Goal: Answer question/provide support: Share knowledge or assist other users

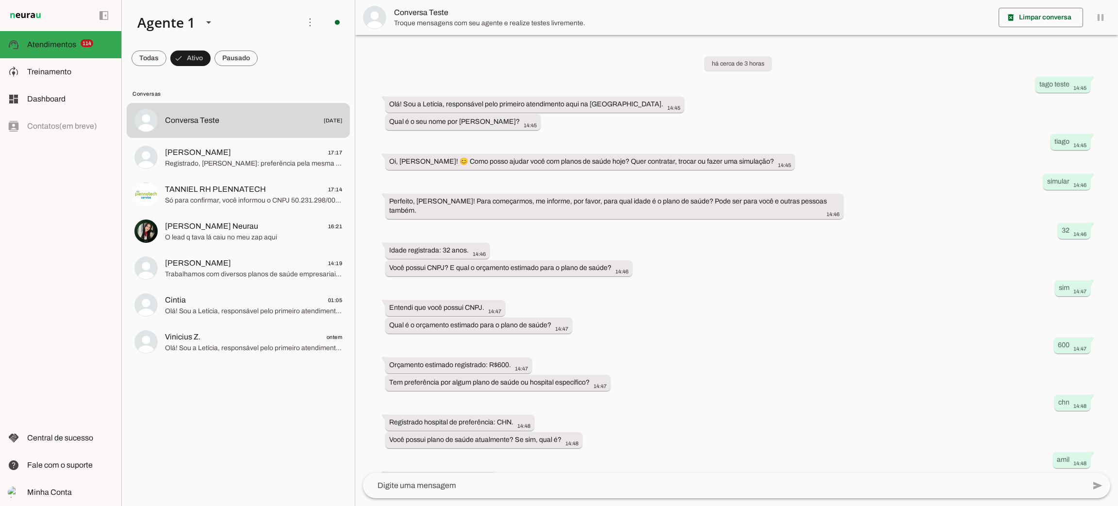
drag, startPoint x: 211, startPoint y: 41, endPoint x: 219, endPoint y: 42, distance: 8.4
click at [211, 42] on md-item "more_vert circle Ações do Agente Agente ligado e respondendo automaticamente O …" at bounding box center [238, 22] width 233 height 45
click at [225, 53] on span at bounding box center [236, 58] width 43 height 23
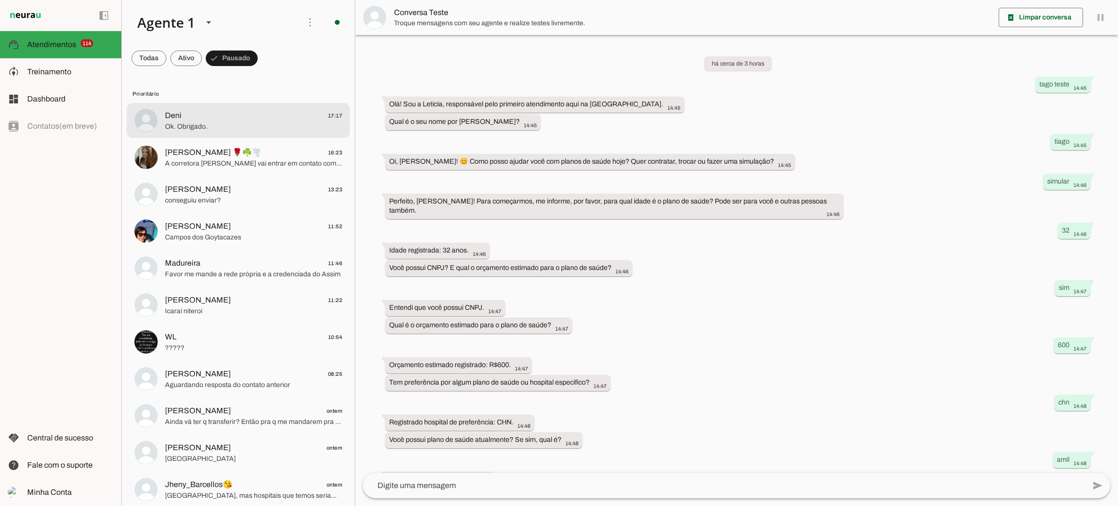
click at [225, 114] on span "Deni 17:17" at bounding box center [253, 116] width 177 height 12
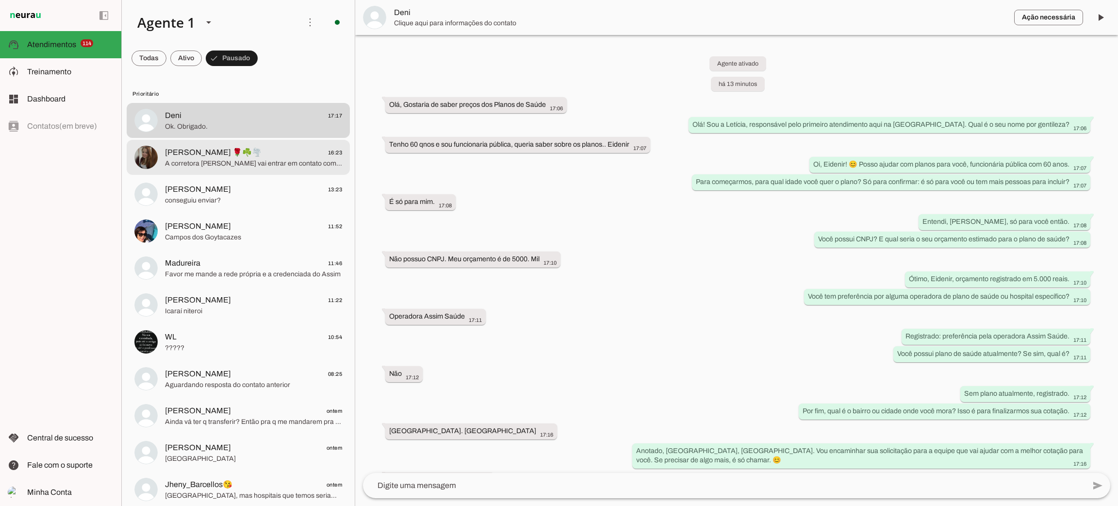
click at [270, 166] on span "A corretora [PERSON_NAME] vai entrar em contato com você ainda hoje p lhe envia…" at bounding box center [253, 164] width 177 height 10
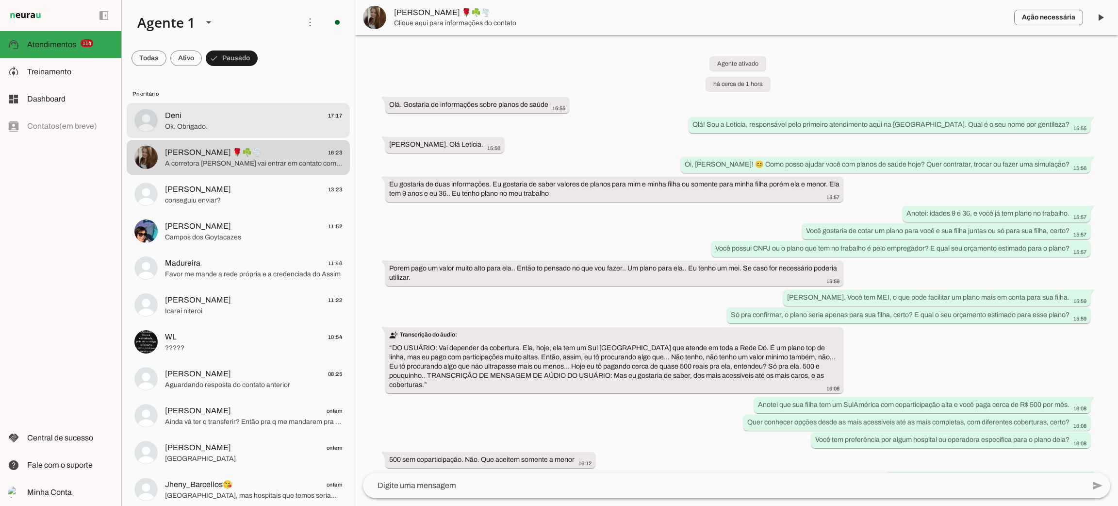
drag, startPoint x: 256, startPoint y: 130, endPoint x: 203, endPoint y: 83, distance: 70.8
click at [257, 128] on span "Ok. Obrigado." at bounding box center [253, 127] width 177 height 10
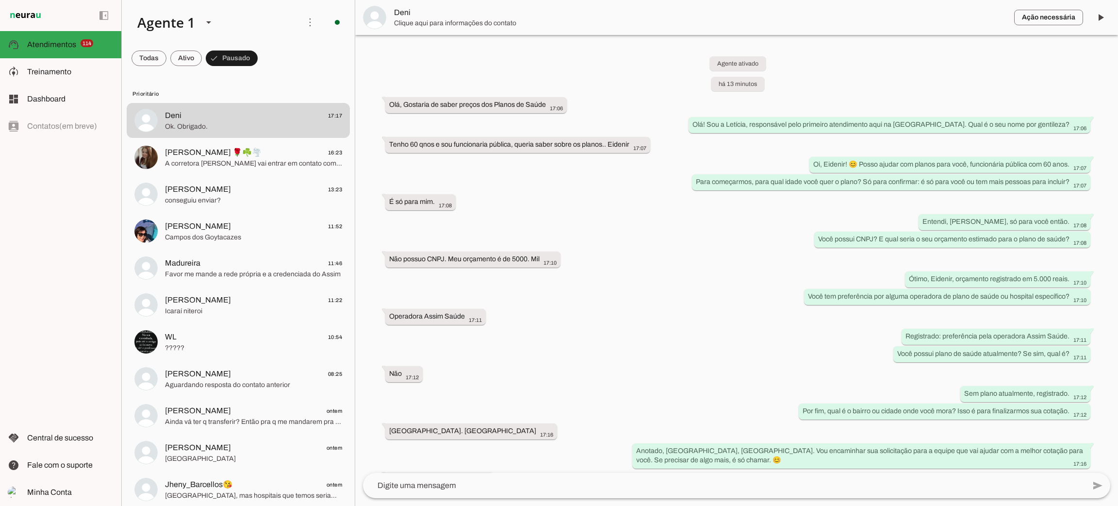
scroll to position [101, 0]
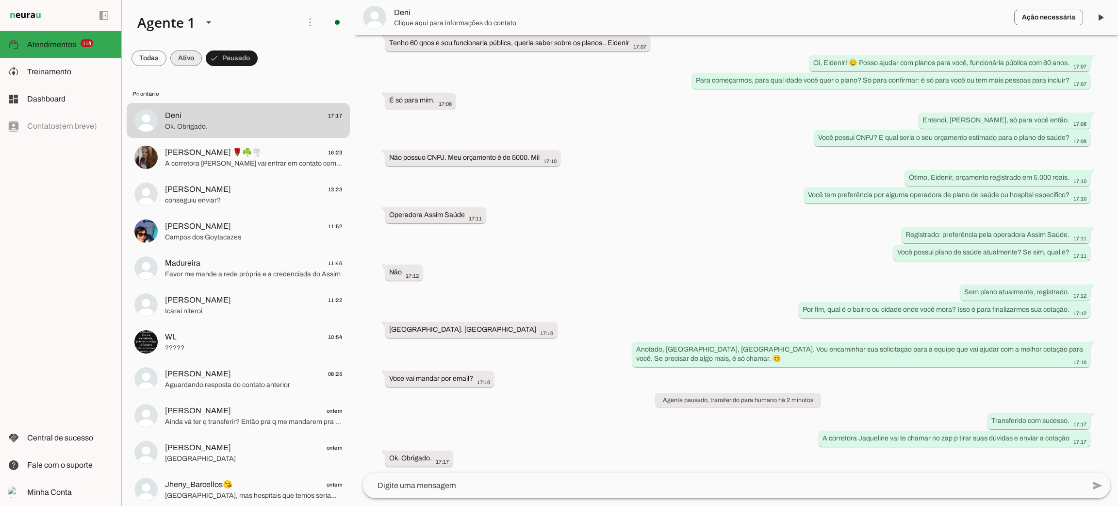
click at [191, 65] on span at bounding box center [186, 58] width 32 height 23
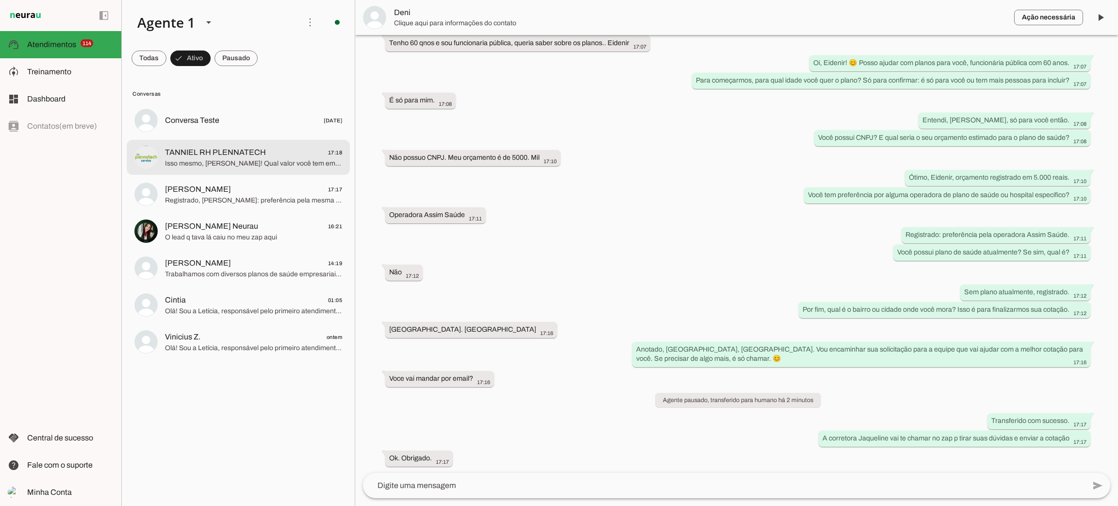
click at [206, 166] on span "Isso mesmo, [PERSON_NAME]! Qual valor você tem em mente para investir mensalmen…" at bounding box center [253, 164] width 177 height 10
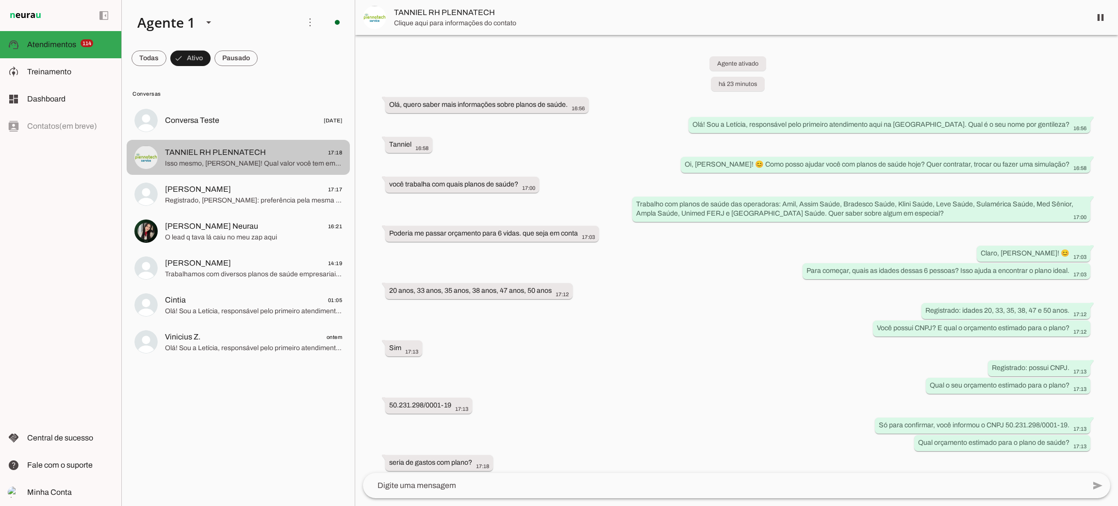
scroll to position [24, 0]
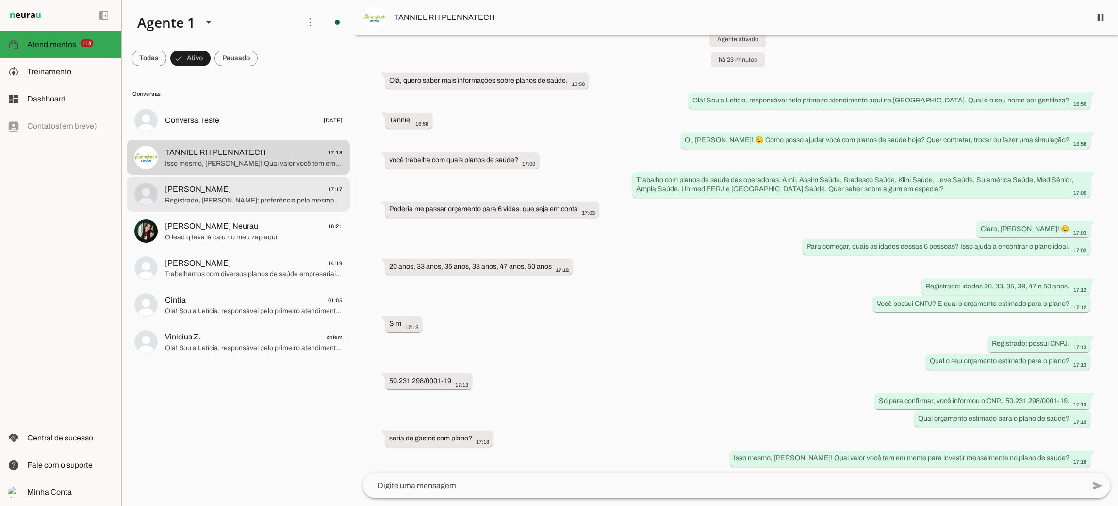
click at [247, 197] on span "Registrado, [PERSON_NAME]: preferência pela mesma rede do plano da Prefeitura M…" at bounding box center [253, 201] width 177 height 10
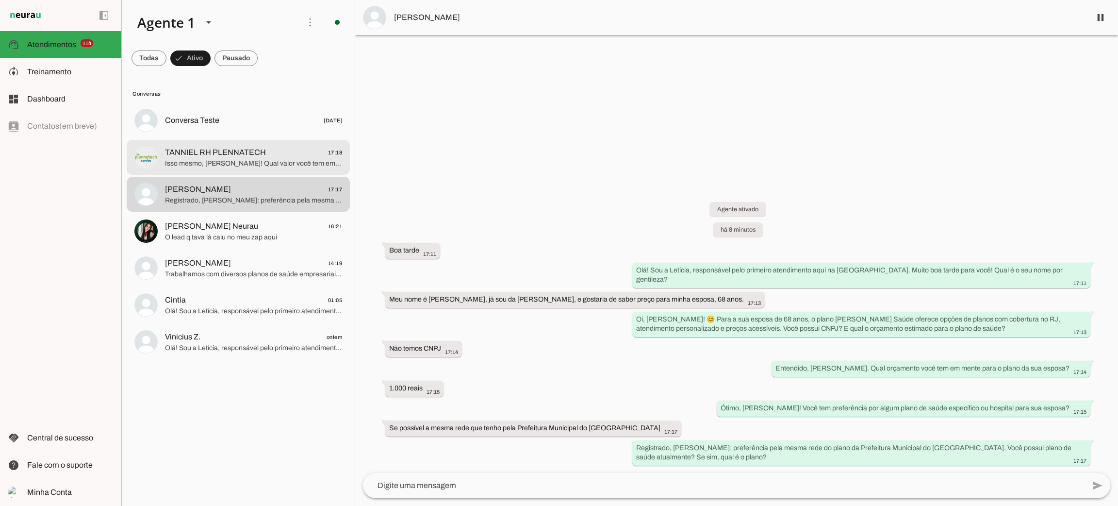
click at [260, 164] on span "Isso mesmo, [PERSON_NAME]! Qual valor você tem em mente para investir mensalmen…" at bounding box center [253, 164] width 177 height 10
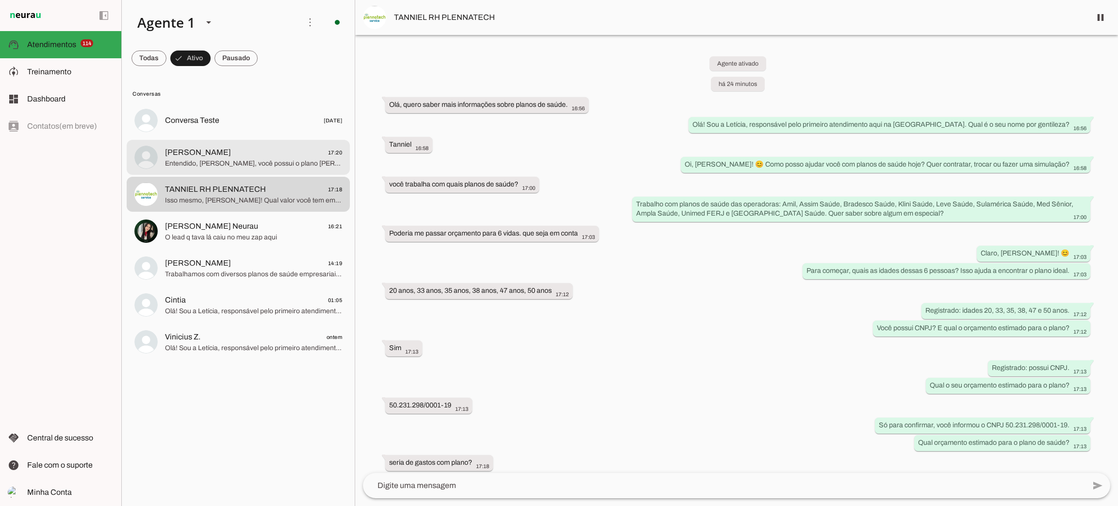
click at [276, 161] on span "Entendido, [PERSON_NAME], você possui o plano [PERSON_NAME] Serv Cop QC. Por fi…" at bounding box center [253, 164] width 177 height 10
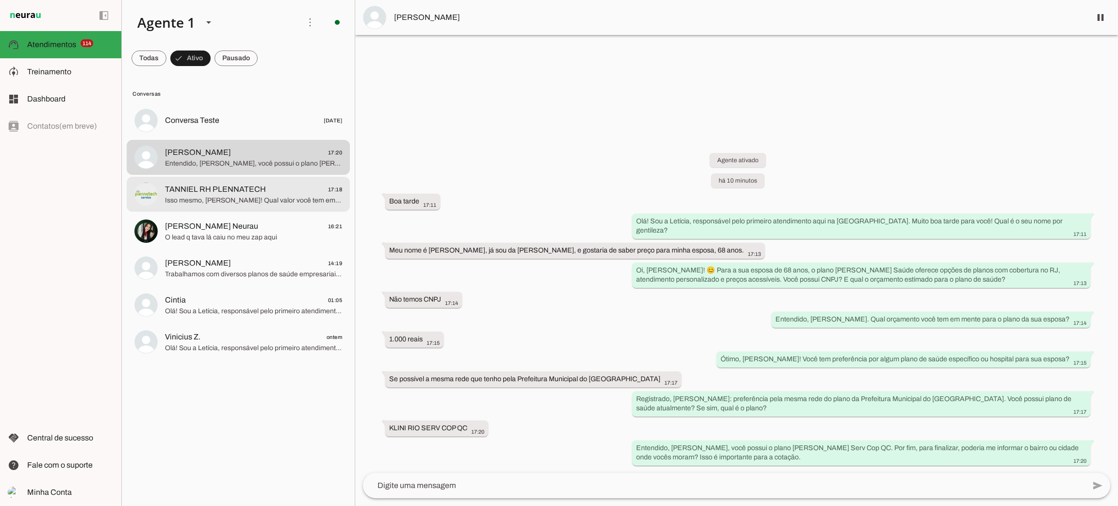
click at [211, 192] on span "TANNIEL RH PLENNATECH" at bounding box center [215, 189] width 101 height 12
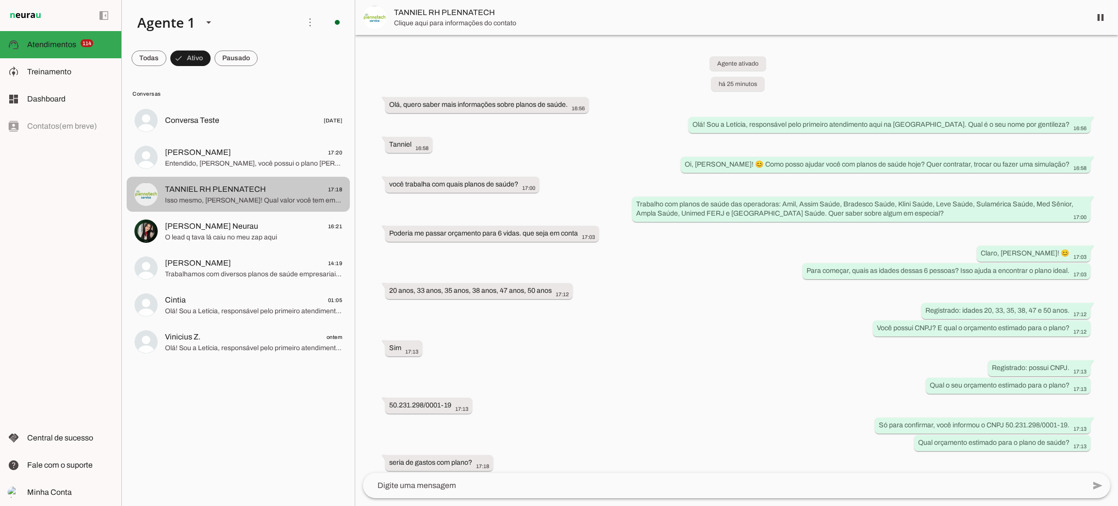
scroll to position [24, 0]
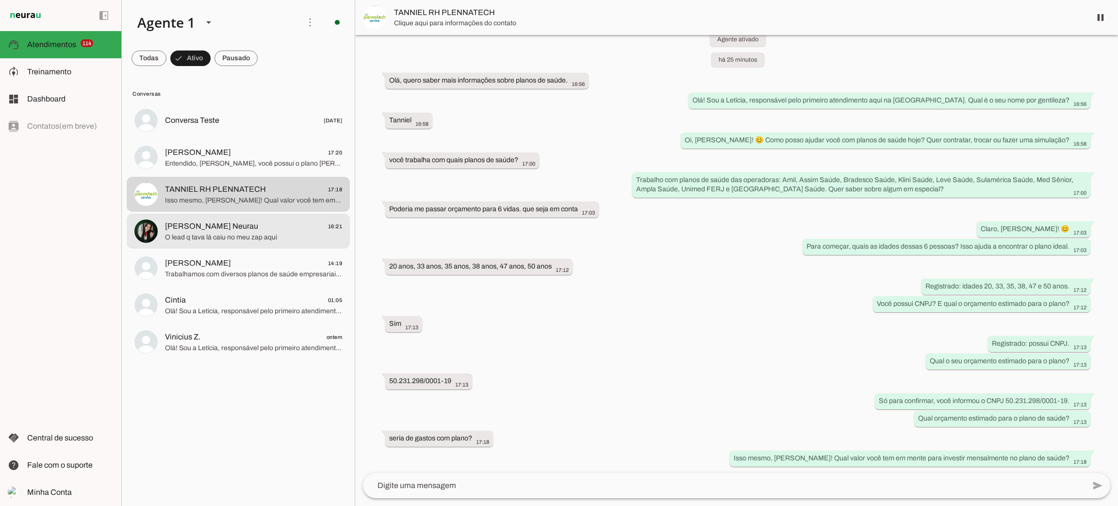
click at [218, 242] on div at bounding box center [253, 231] width 177 height 24
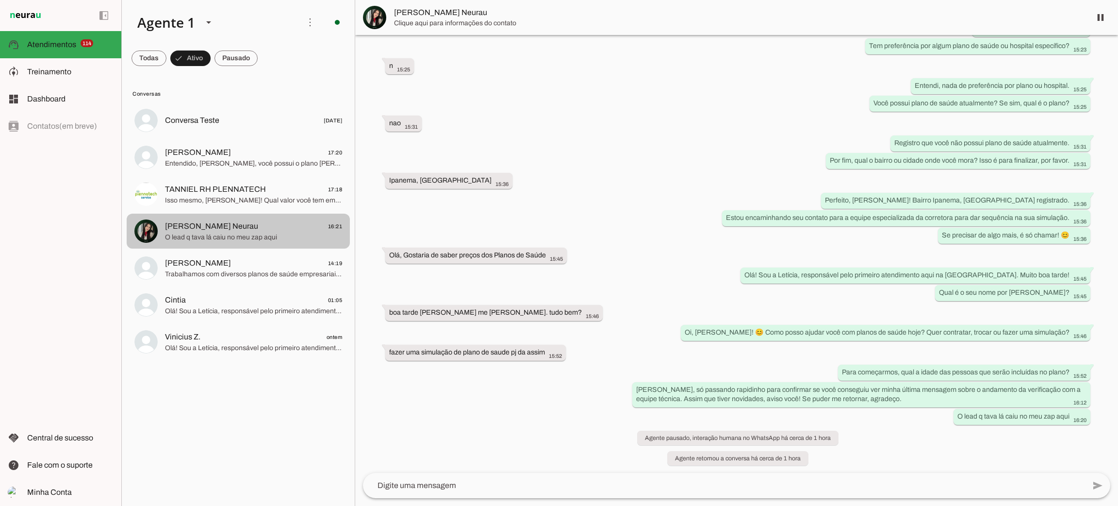
scroll to position [4103, 0]
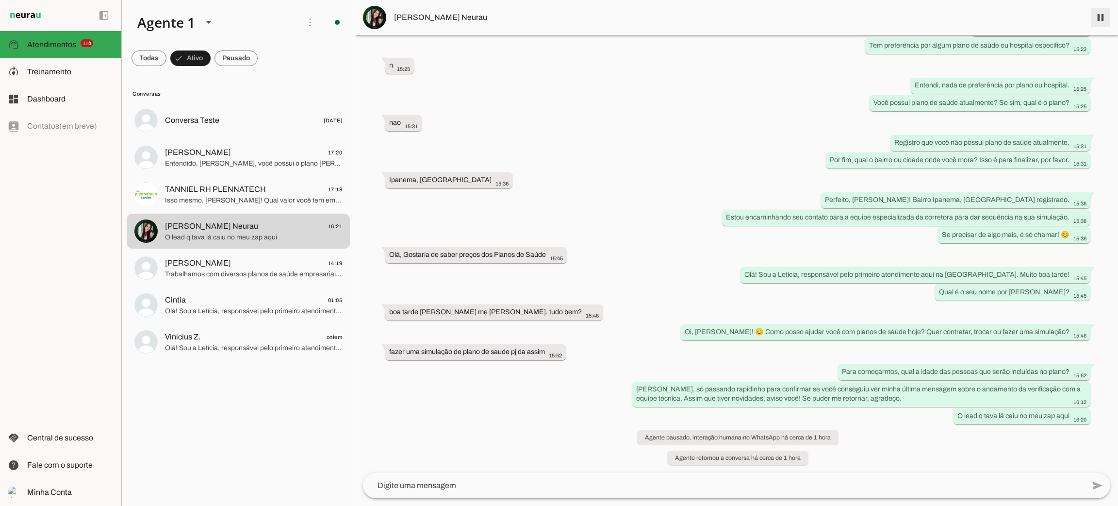
click at [1105, 20] on span at bounding box center [1100, 17] width 23 height 23
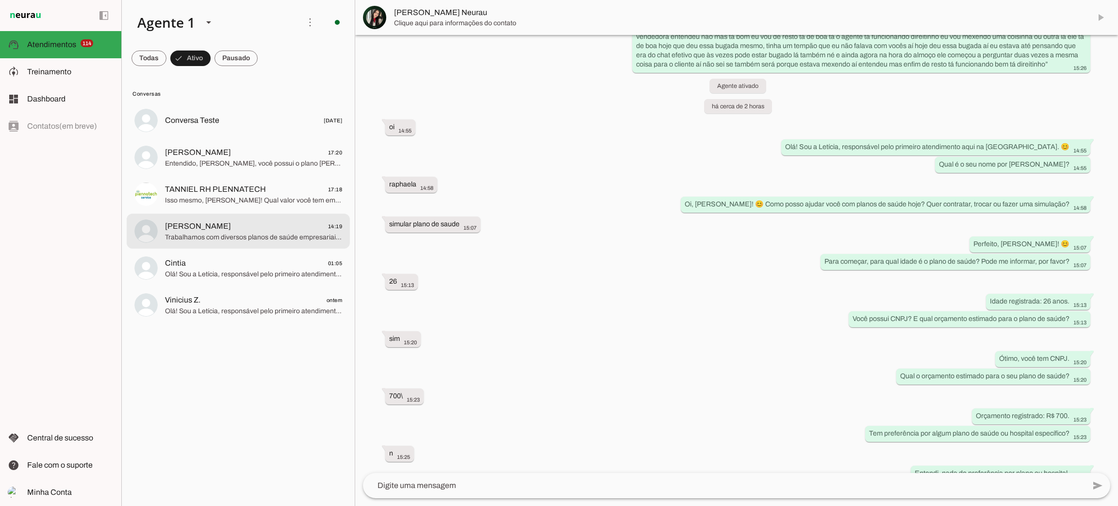
scroll to position [0, 0]
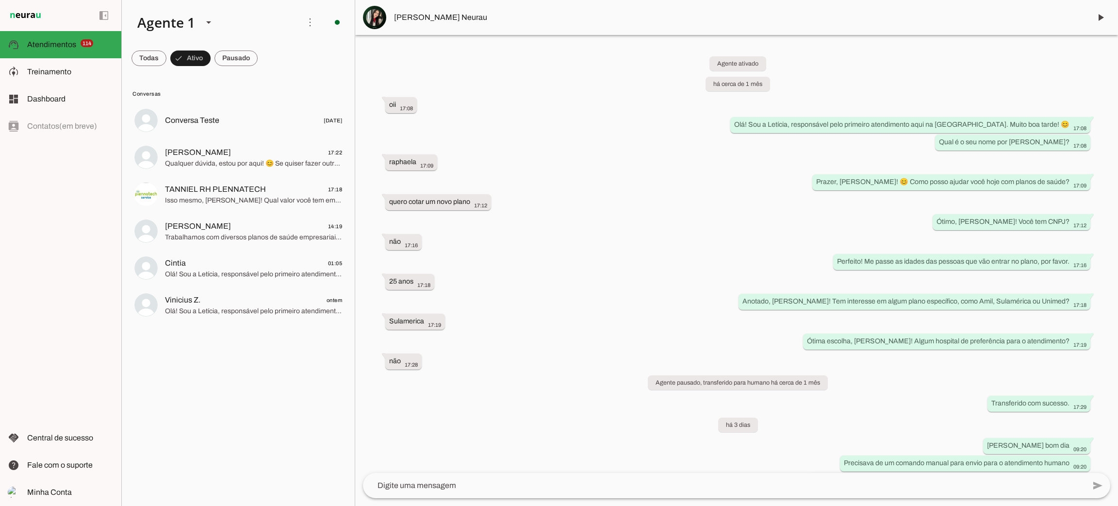
click at [442, 438] on div "Agente ativado há cerca de 1 mês oii 17:08 Olá! Sou a Letícia, responsável pelo…" at bounding box center [736, 254] width 763 height 438
click at [229, 189] on span "[PERSON_NAME] 17:23" at bounding box center [253, 189] width 177 height 12
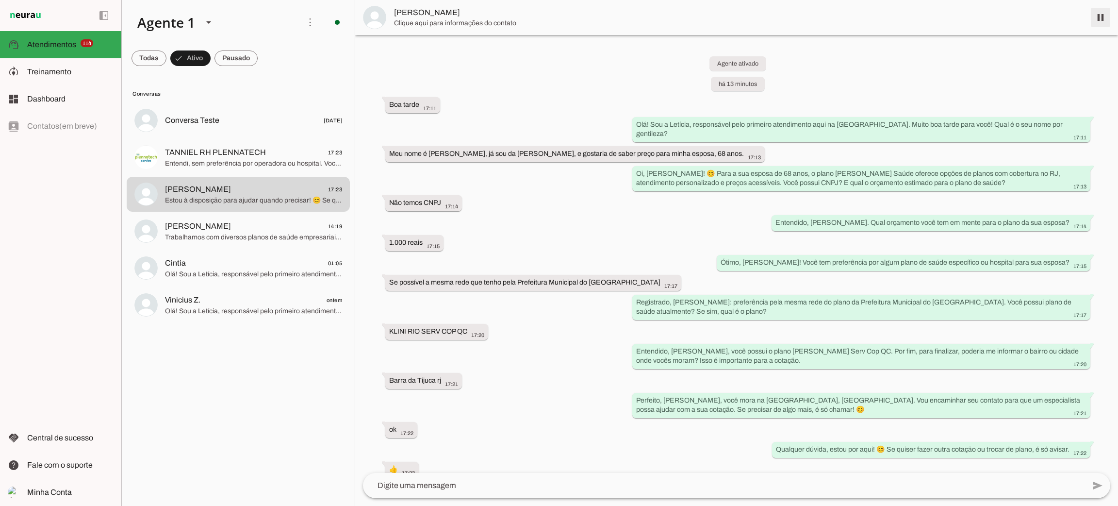
click at [1104, 17] on span at bounding box center [1100, 17] width 23 height 23
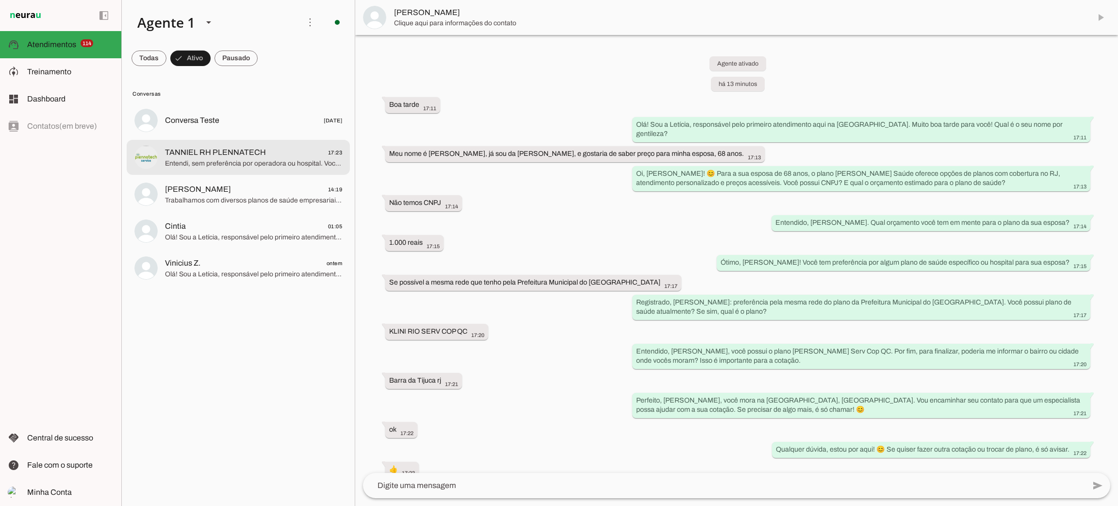
click at [226, 163] on span "Entendi, sem preferência por operadora ou hospital. Você possui plano de saúde …" at bounding box center [253, 164] width 177 height 10
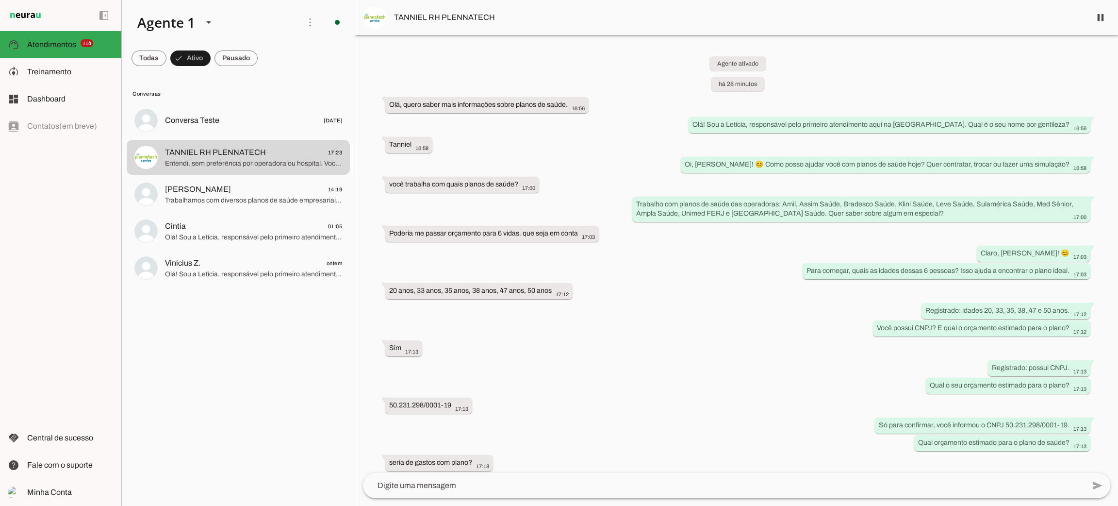
scroll to position [196, 0]
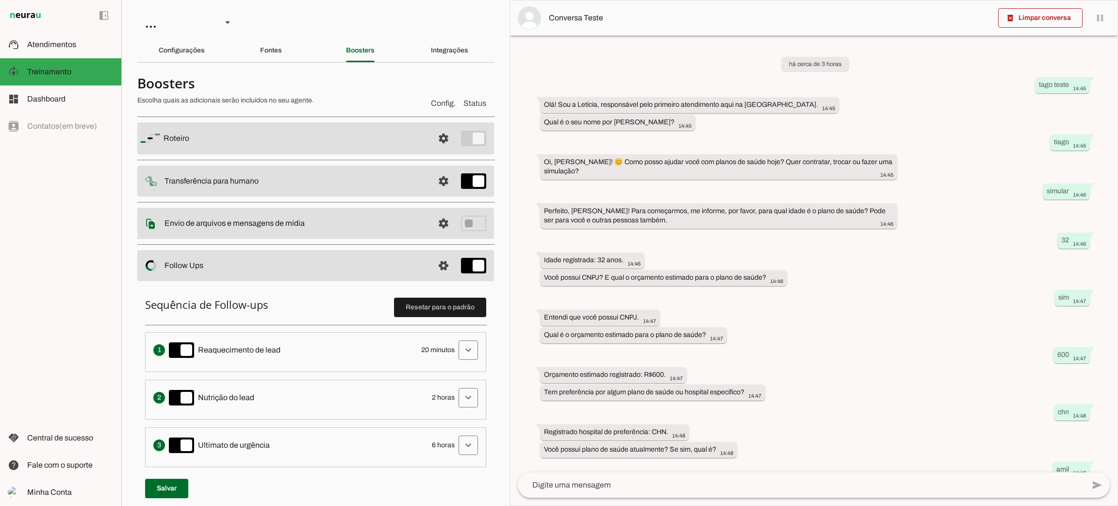
scroll to position [156, 0]
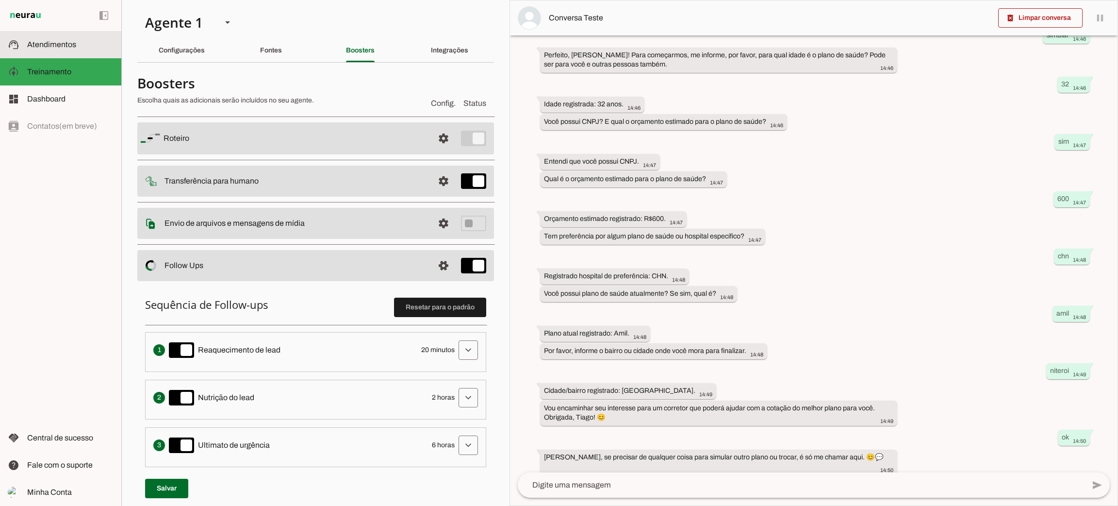
click at [59, 50] on md-item "support_agent Atendimentos Atendimentos" at bounding box center [60, 44] width 121 height 27
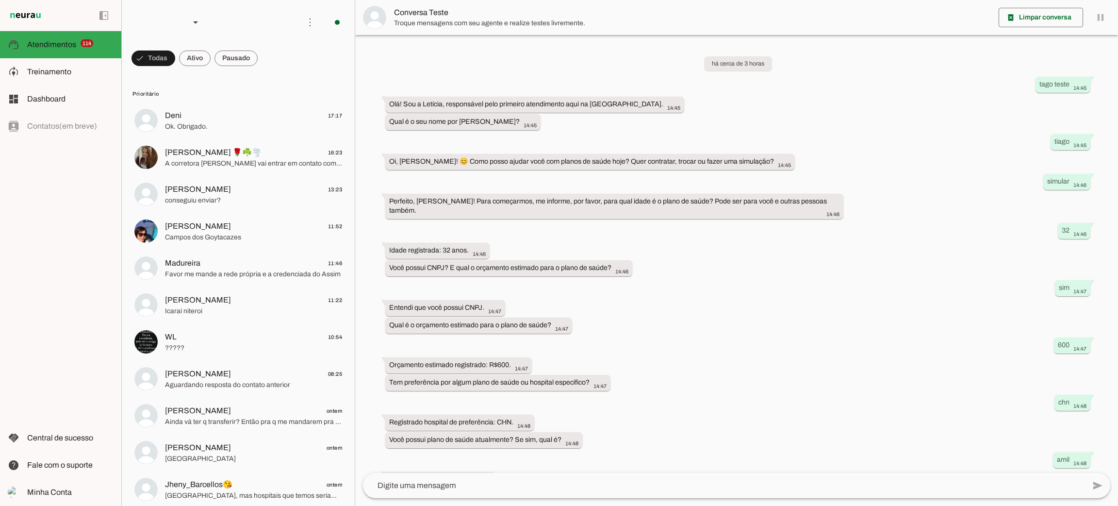
scroll to position [127, 0]
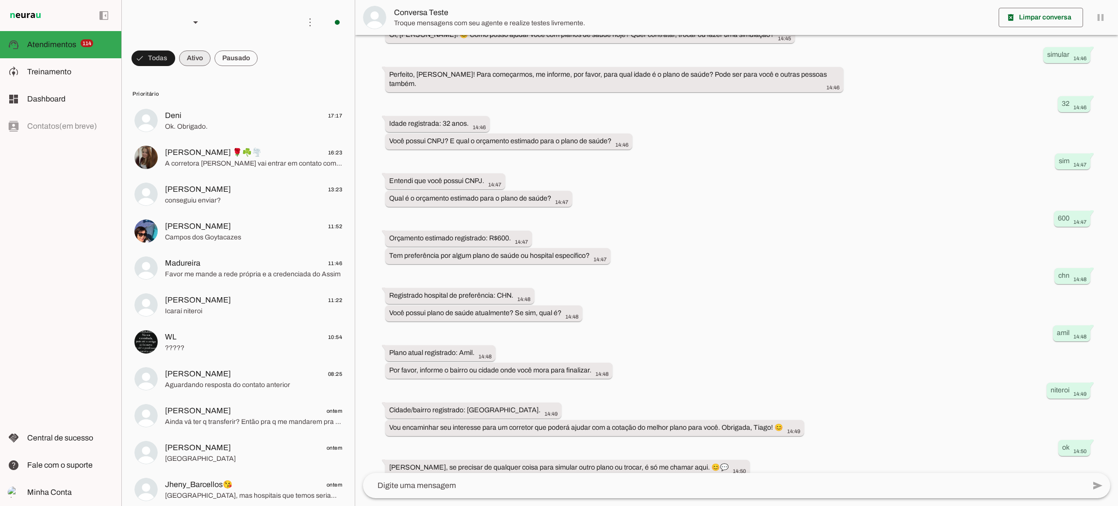
click at [198, 60] on span at bounding box center [195, 58] width 32 height 23
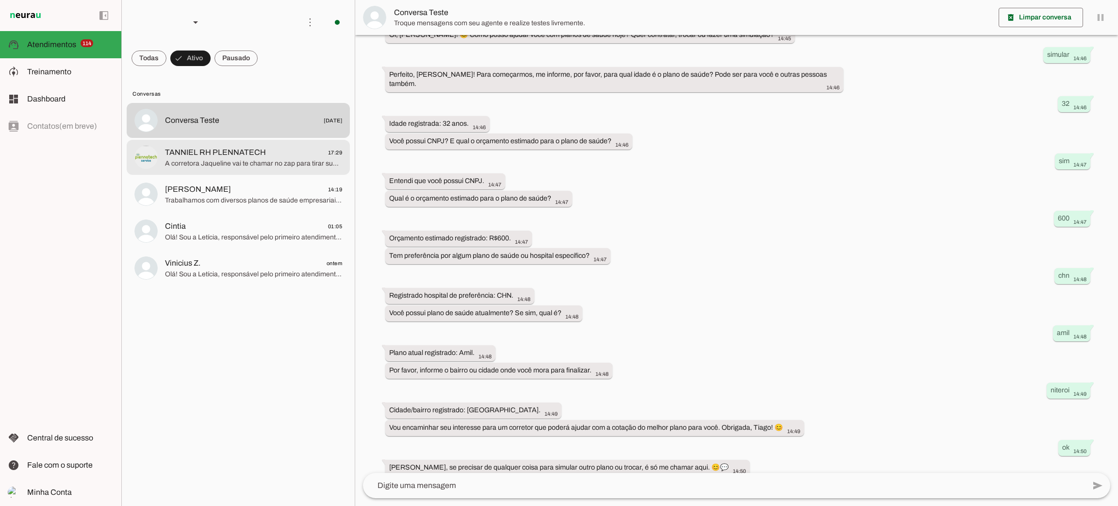
click at [192, 168] on div at bounding box center [253, 158] width 177 height 24
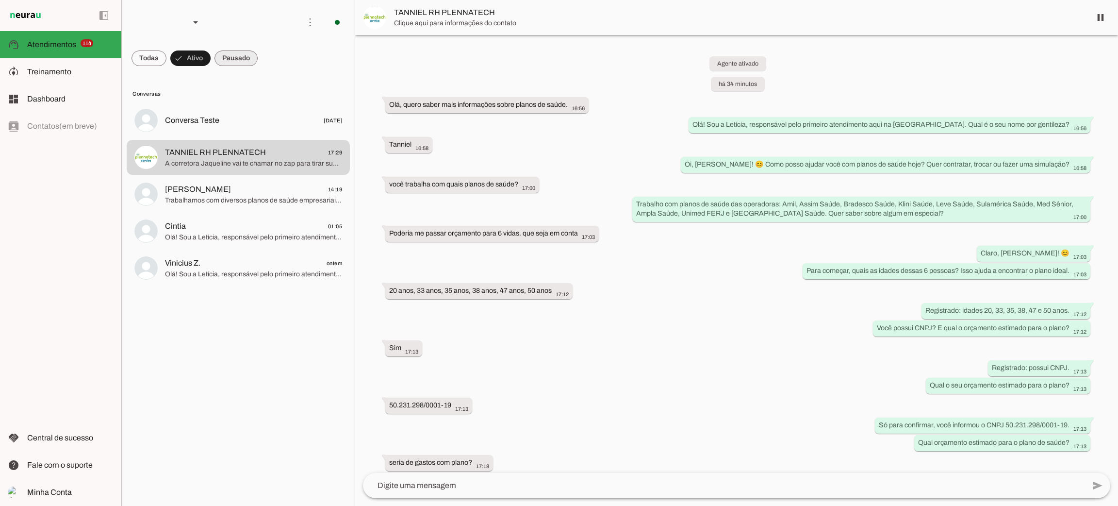
scroll to position [371, 0]
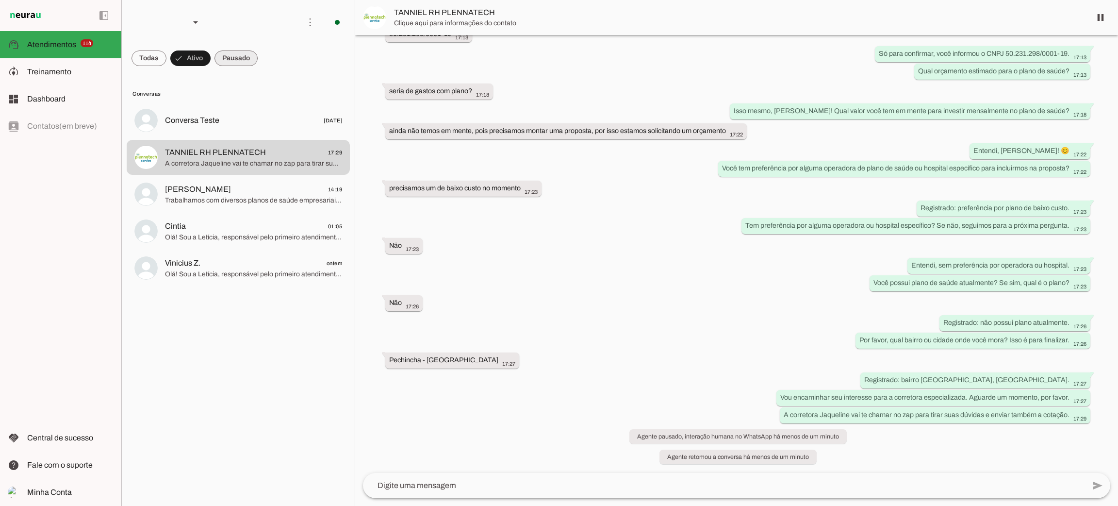
click at [232, 62] on span at bounding box center [236, 58] width 43 height 23
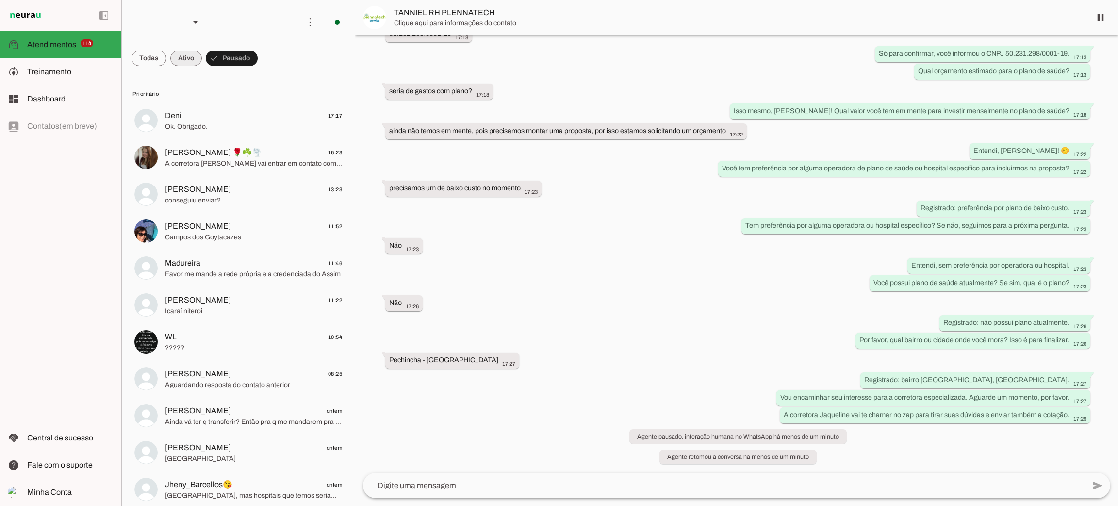
click at [176, 61] on span at bounding box center [186, 58] width 32 height 23
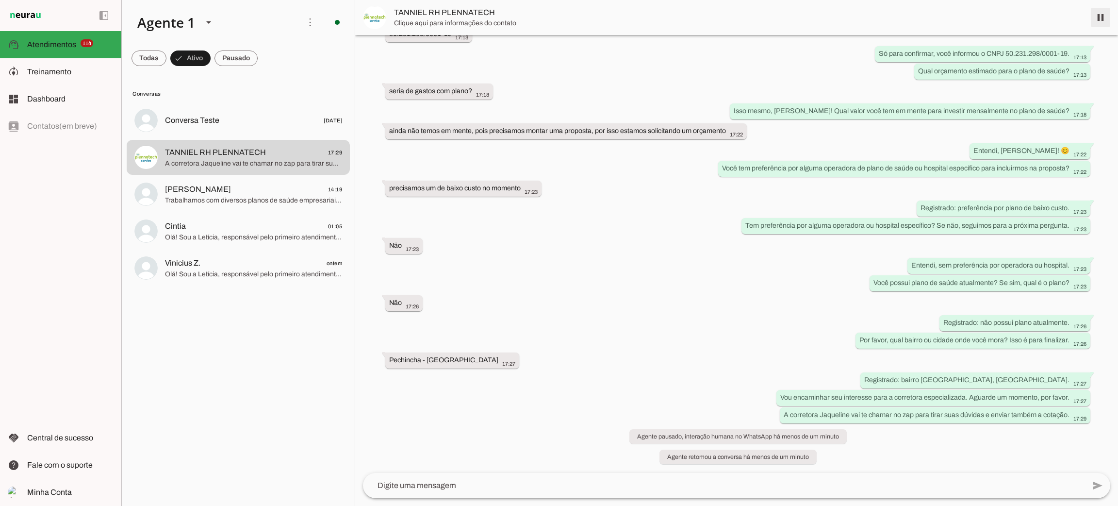
drag, startPoint x: 1100, startPoint y: 23, endPoint x: 363, endPoint y: 133, distance: 745.4
click at [1099, 23] on span at bounding box center [1100, 17] width 23 height 23
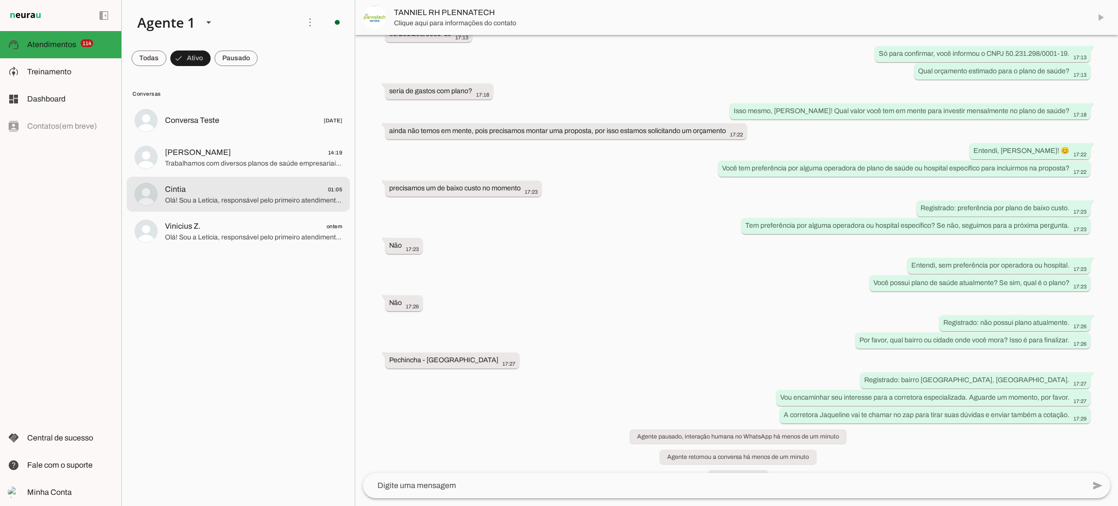
scroll to position [392, 0]
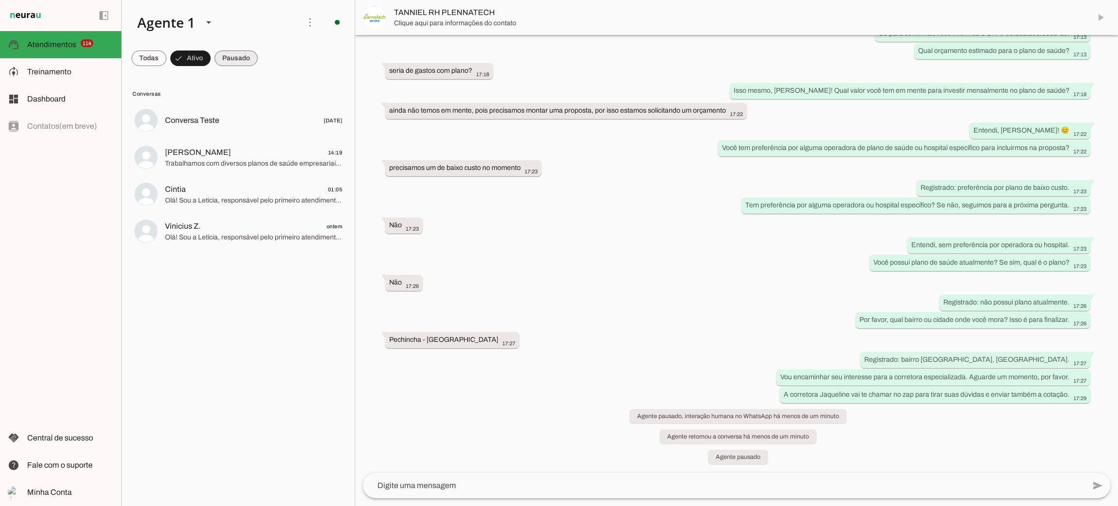
click at [241, 57] on span at bounding box center [236, 58] width 43 height 23
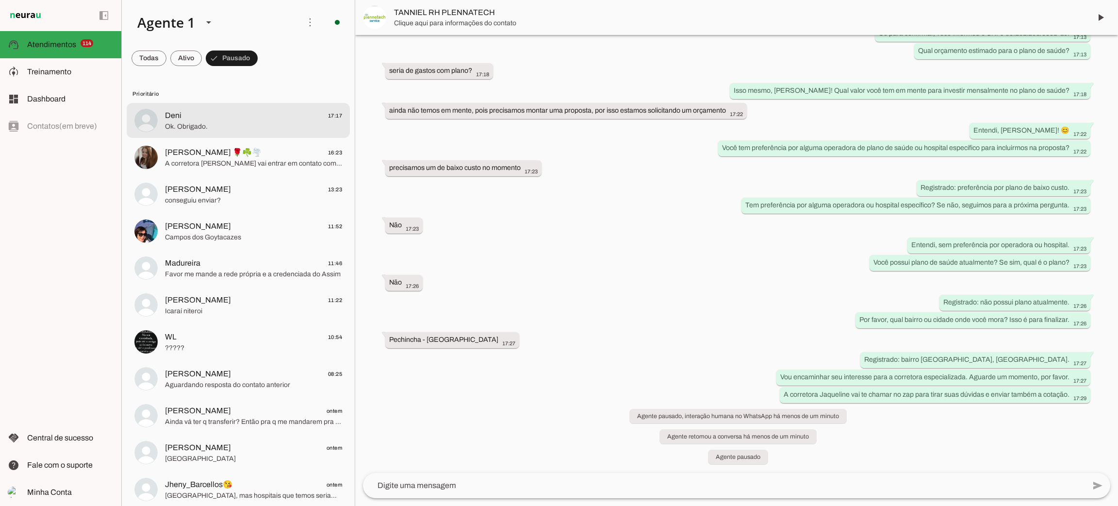
click at [237, 115] on span "Deni 17:17" at bounding box center [253, 116] width 177 height 12
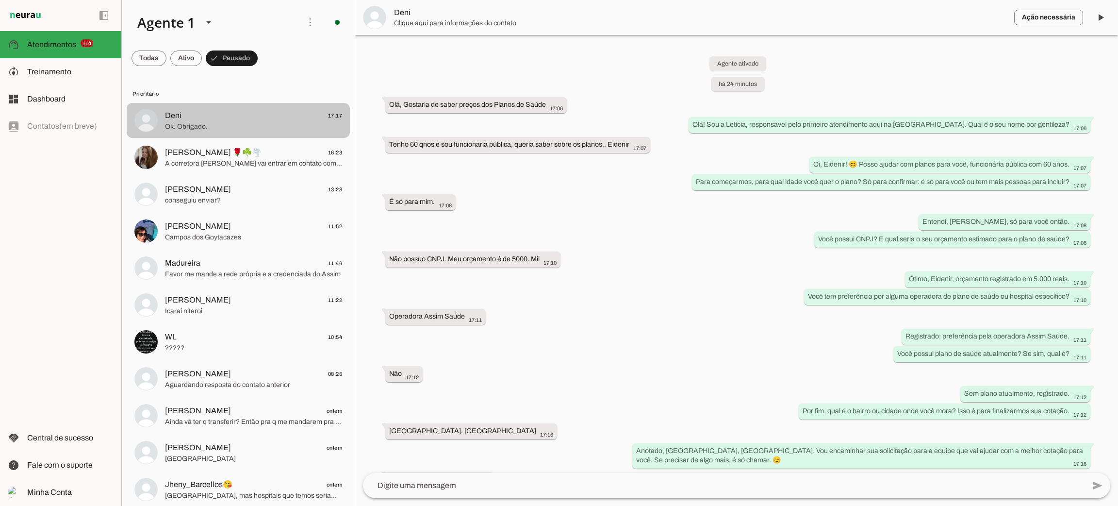
scroll to position [101, 0]
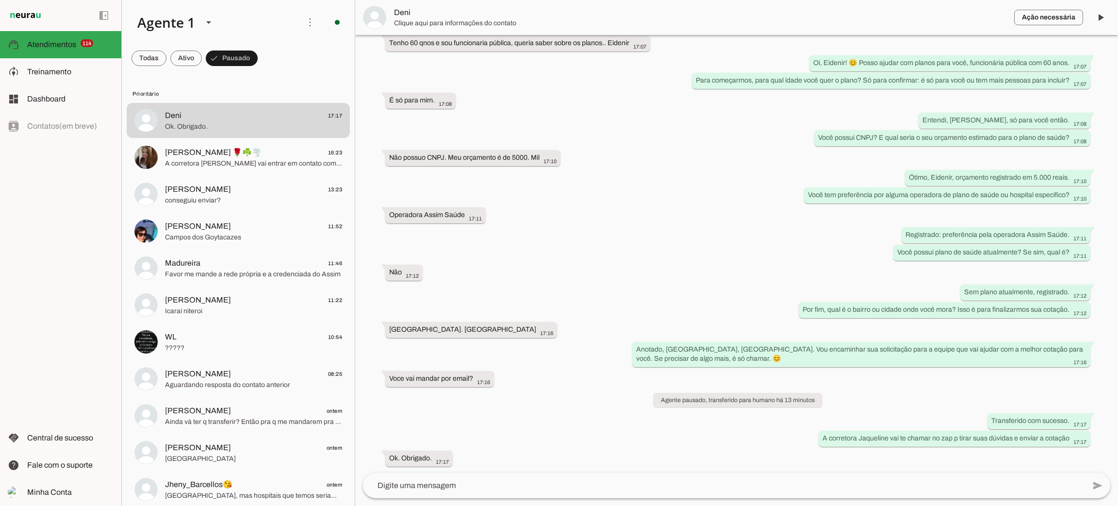
click at [398, 12] on span "Deni" at bounding box center [700, 13] width 613 height 12
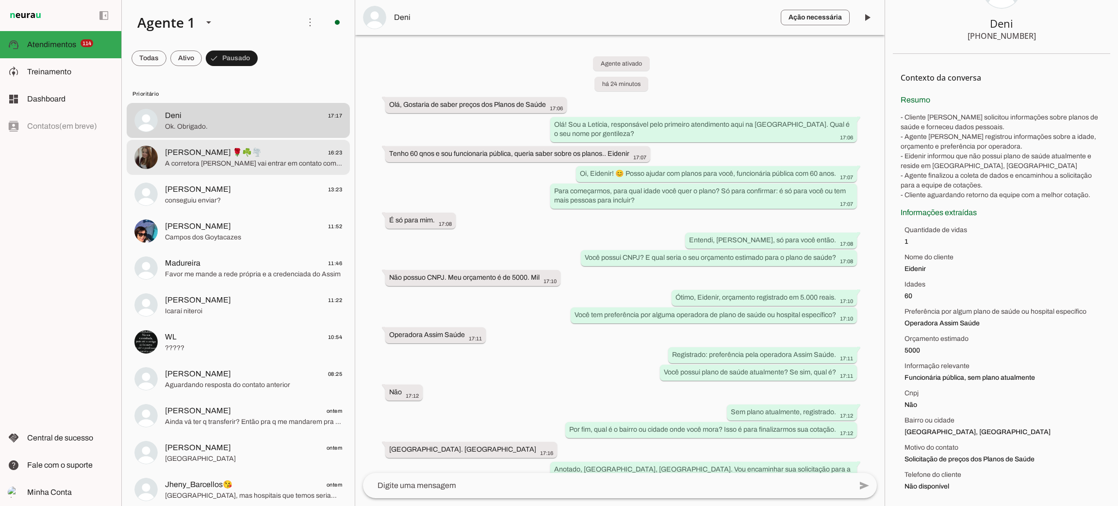
click at [257, 166] on span "A corretora [PERSON_NAME] vai entrar em contato com você ainda hoje p lhe envia…" at bounding box center [253, 164] width 177 height 10
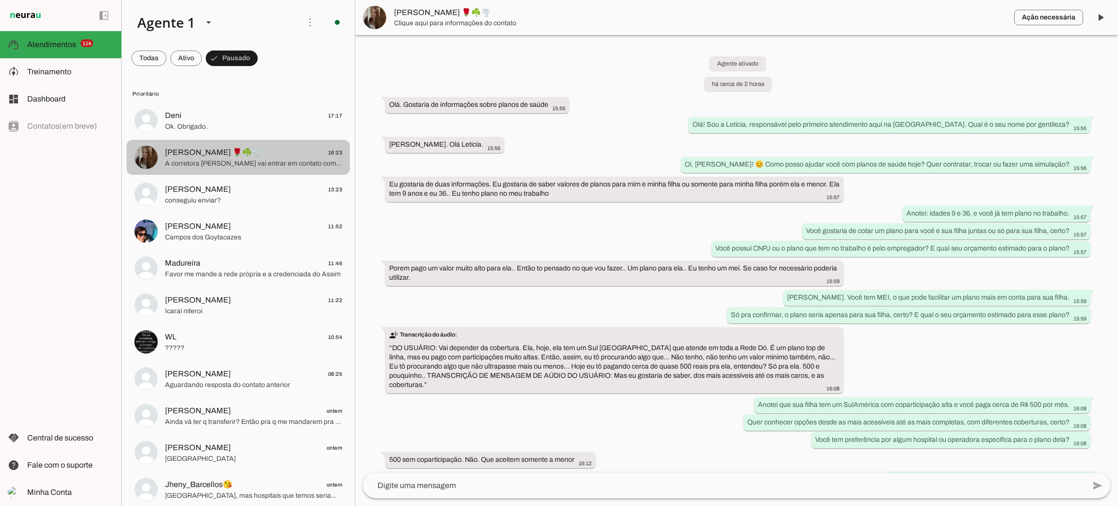
scroll to position [407, 0]
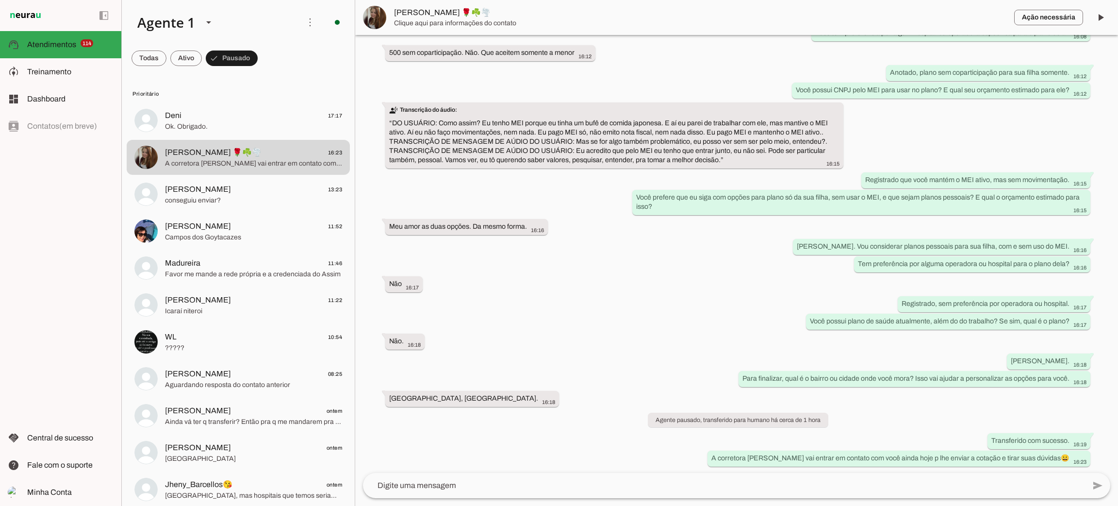
click at [414, 9] on span "[PERSON_NAME] 🌹☘️🌪️" at bounding box center [700, 13] width 613 height 12
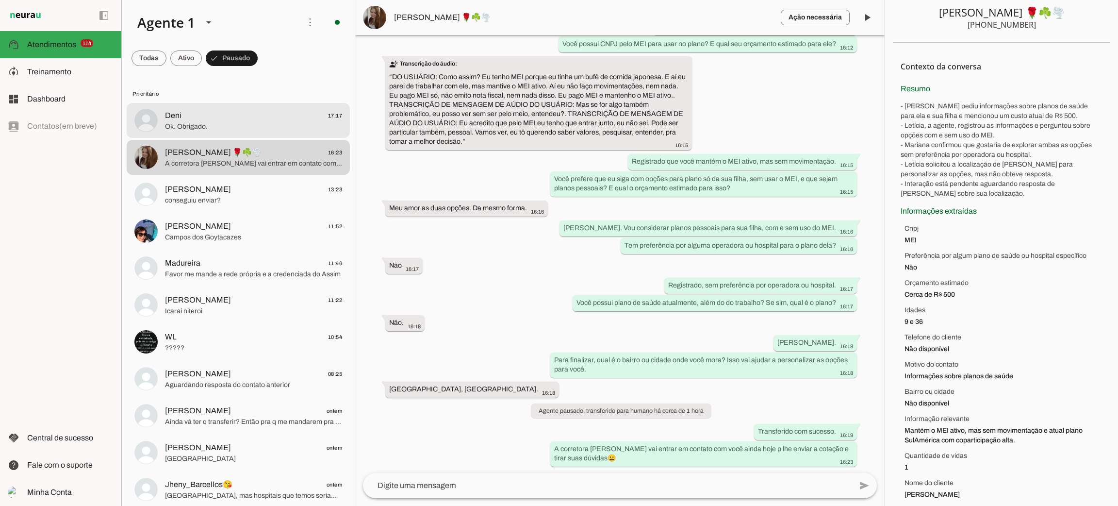
click at [190, 113] on span "Deni 17:17" at bounding box center [253, 116] width 177 height 12
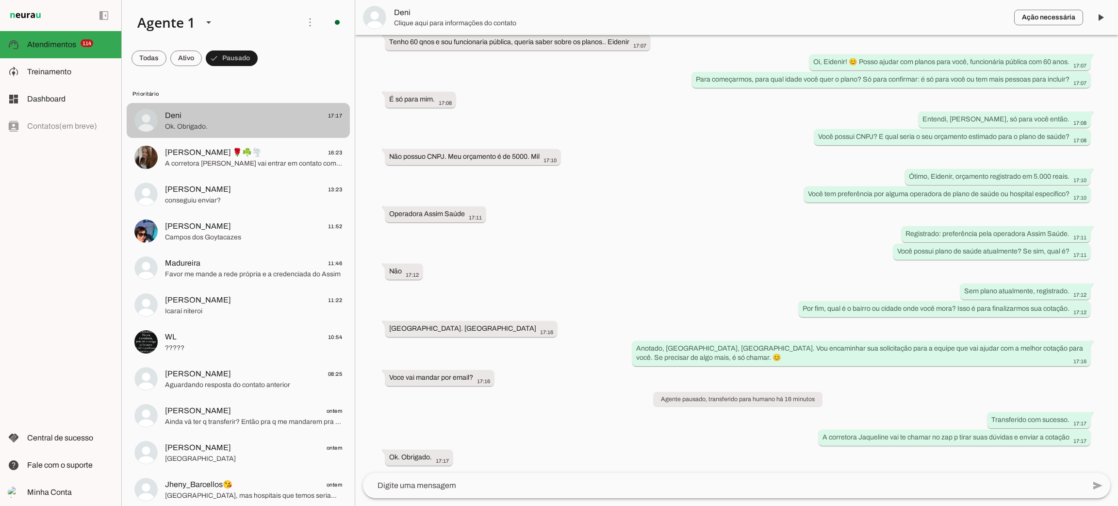
scroll to position [101, 0]
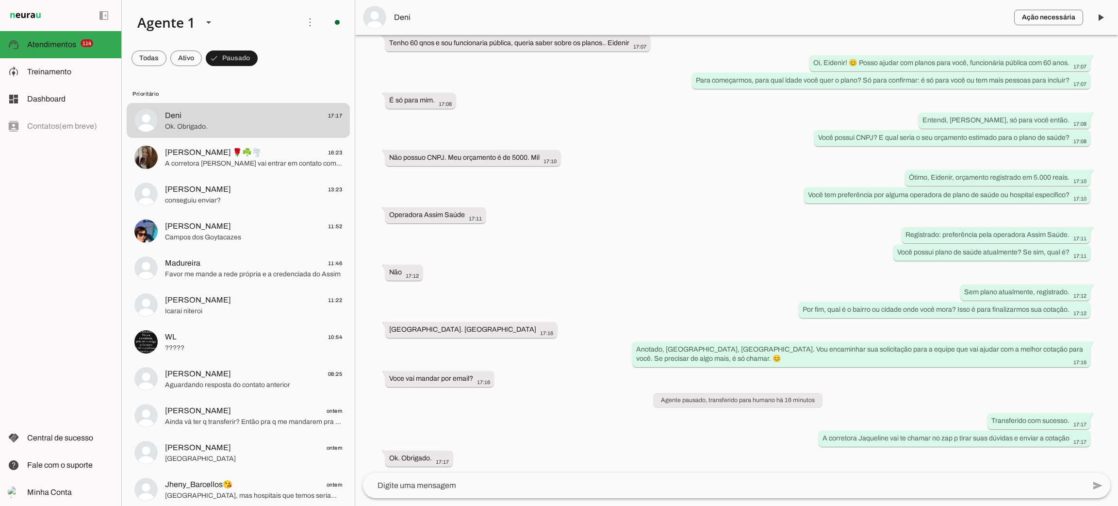
click at [405, 16] on span "Deni" at bounding box center [700, 18] width 613 height 12
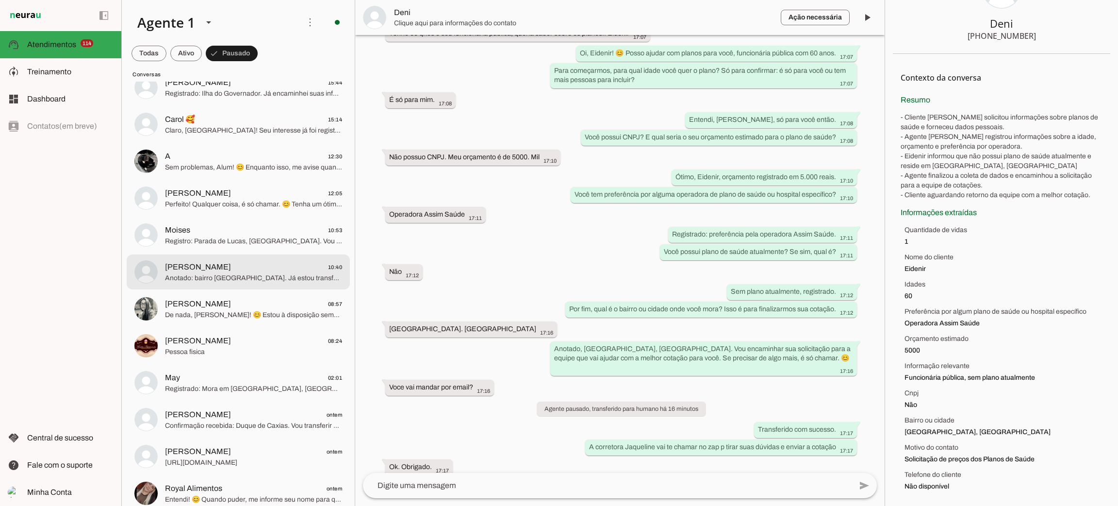
scroll to position [4150, 0]
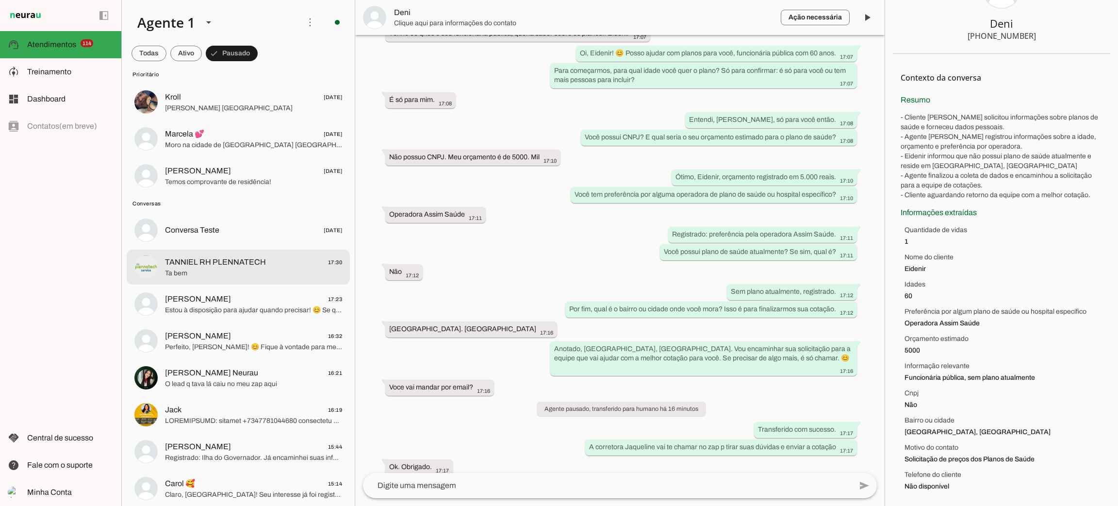
click at [214, 274] on span "Ta bem" at bounding box center [253, 273] width 177 height 10
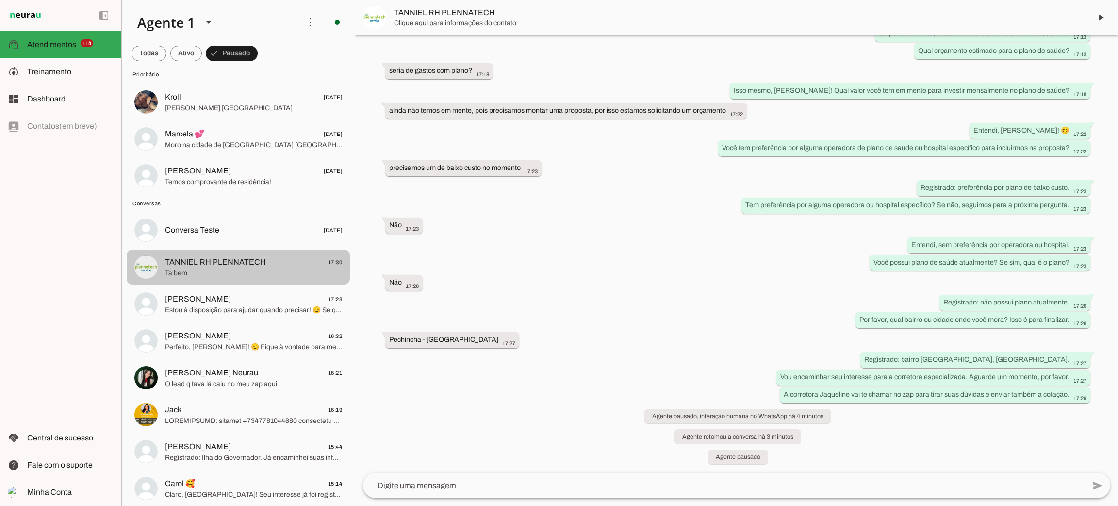
scroll to position [413, 0]
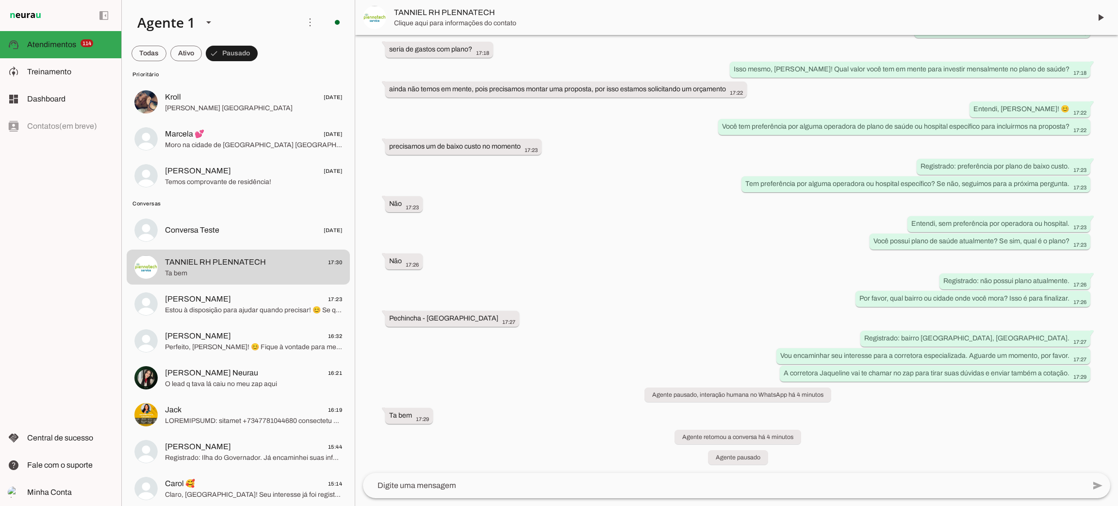
click at [485, 17] on span "TANNIEL RH PLENNATECH" at bounding box center [738, 13] width 689 height 12
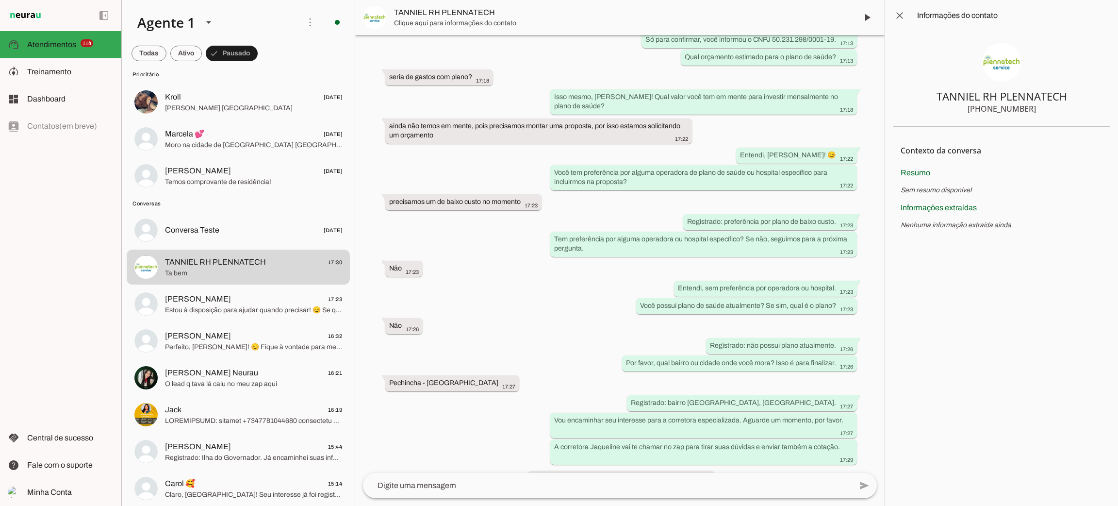
scroll to position [497, 0]
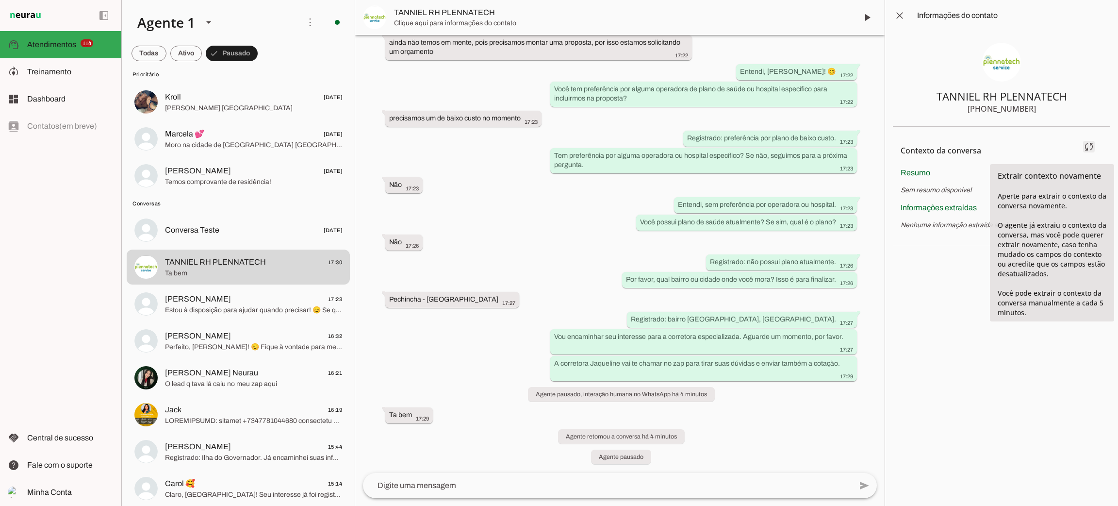
click at [1094, 149] on span at bounding box center [1089, 146] width 23 height 23
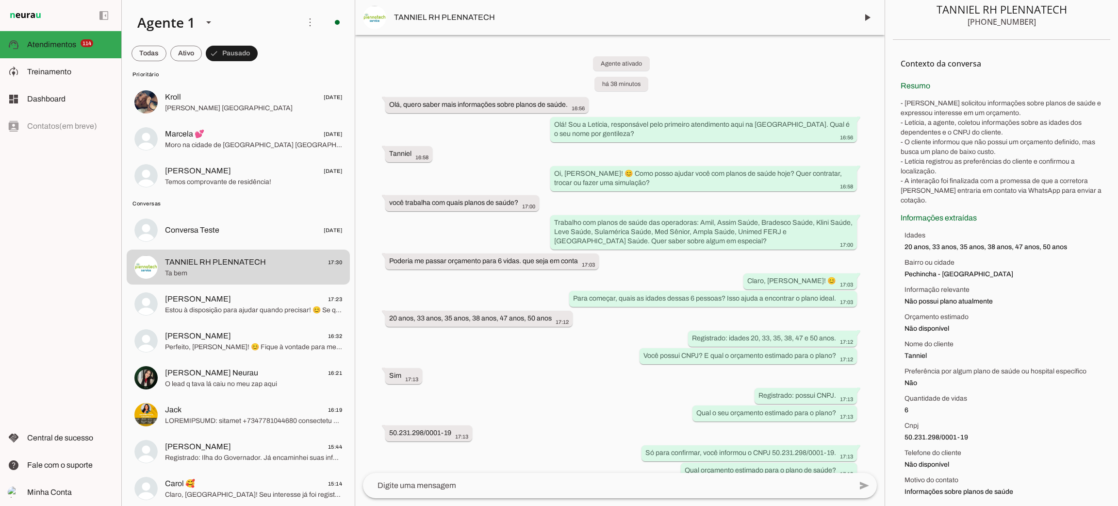
scroll to position [86, 0]
click at [248, 311] on span "Estou à disposição para ajudar quando precisar! 😊 Se quiser simular ou contrata…" at bounding box center [253, 310] width 177 height 10
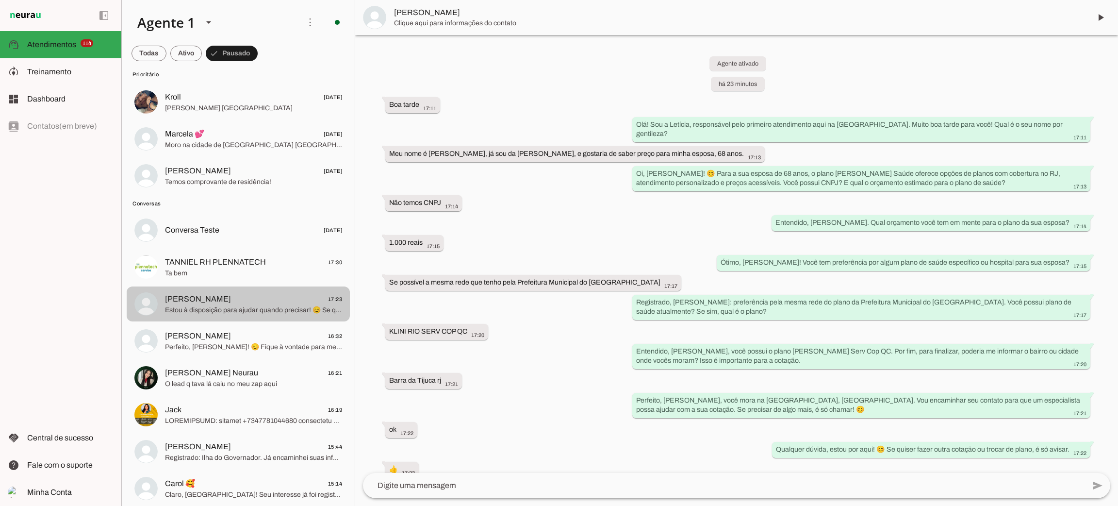
scroll to position [45, 0]
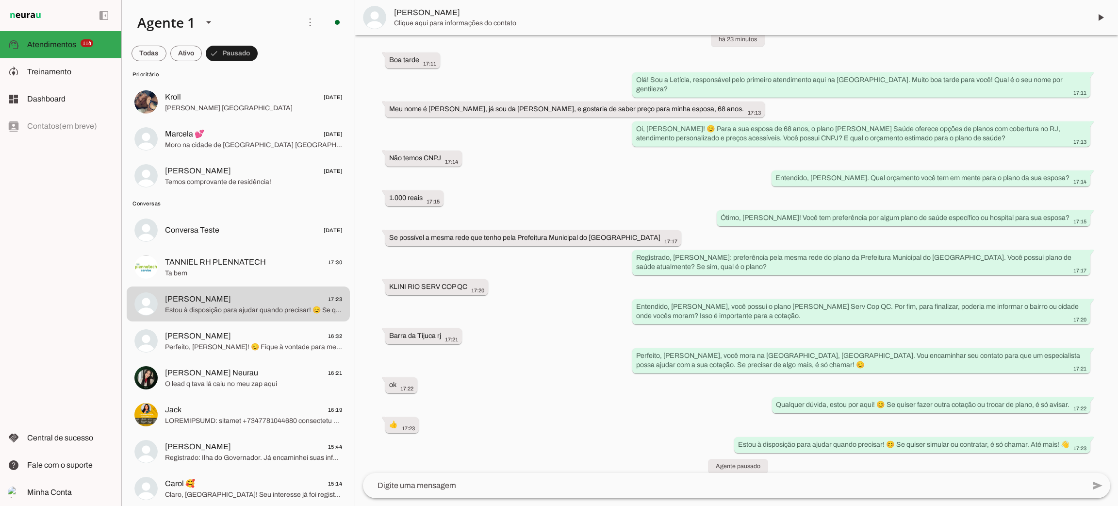
click at [418, 12] on span "[PERSON_NAME]" at bounding box center [738, 13] width 689 height 12
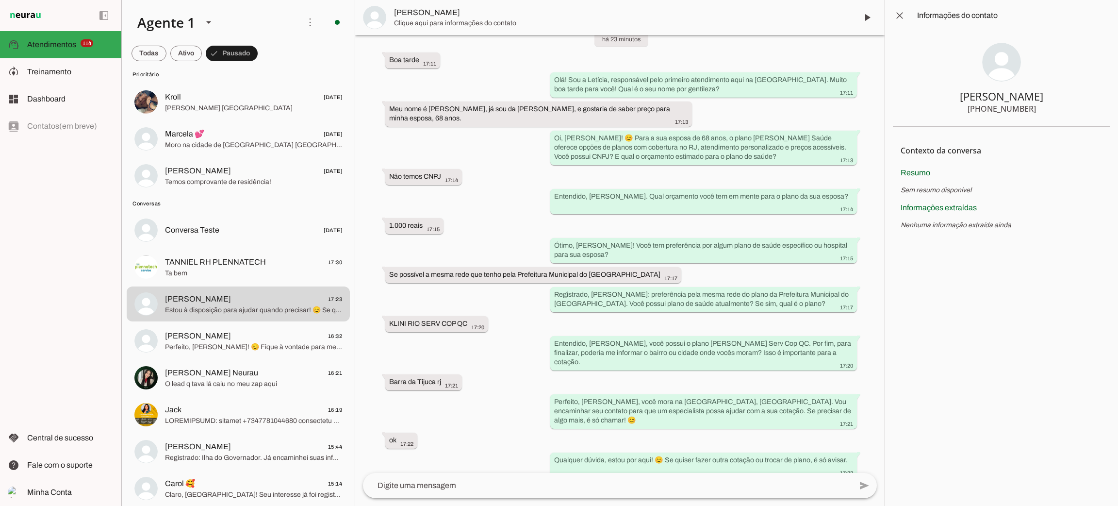
scroll to position [100, 0]
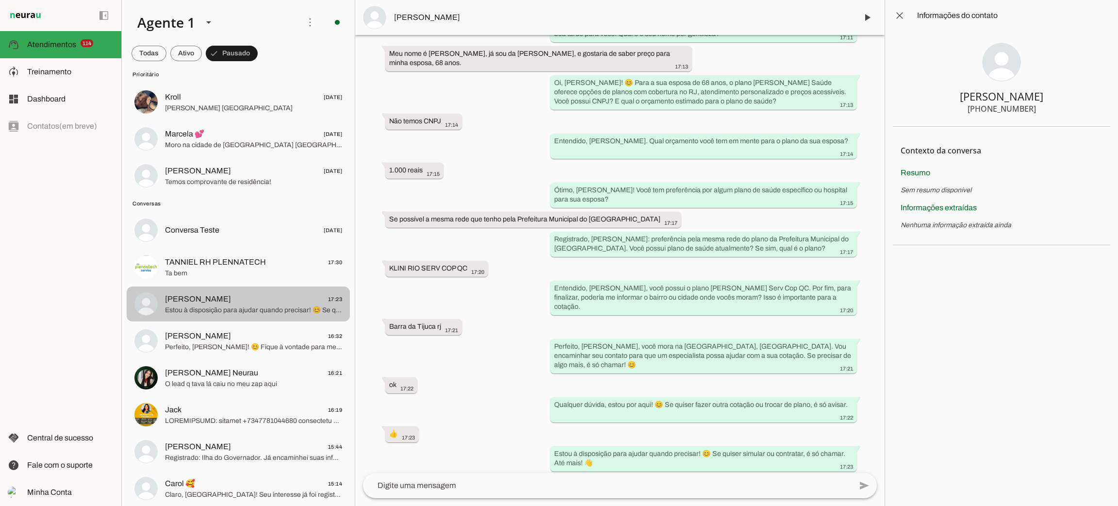
click at [256, 299] on span "[PERSON_NAME] 17:23" at bounding box center [253, 299] width 177 height 12
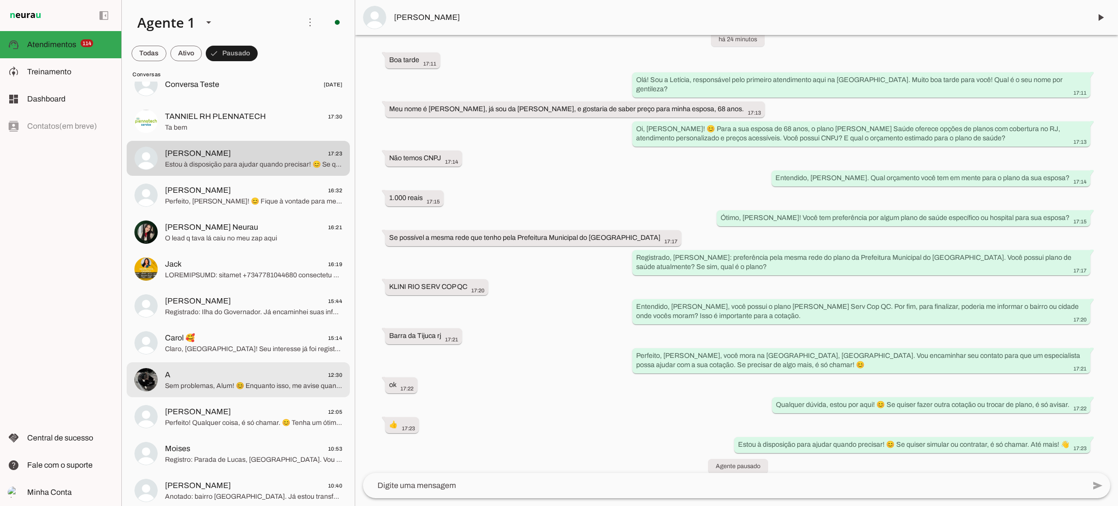
scroll to position [4150, 0]
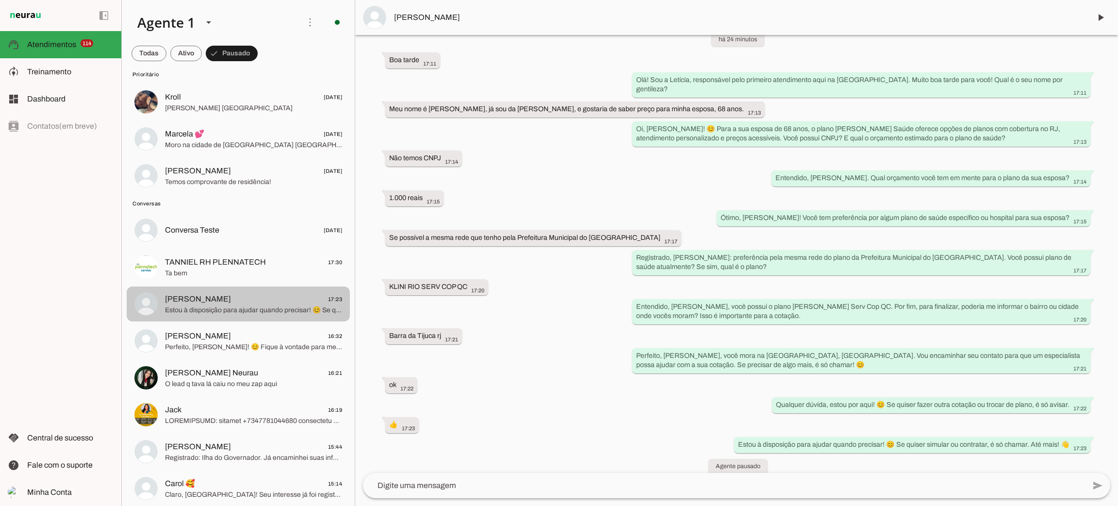
click at [246, 311] on span "Estou à disposição para ajudar quando precisar! 😊 Se quiser simular ou contrata…" at bounding box center [253, 310] width 177 height 10
click at [255, 310] on span "Estou à disposição para ajudar quando precisar! 😊 Se quiser simular ou contrata…" at bounding box center [253, 310] width 177 height 10
click at [257, 301] on span "[PERSON_NAME] 17:23" at bounding box center [253, 299] width 177 height 12
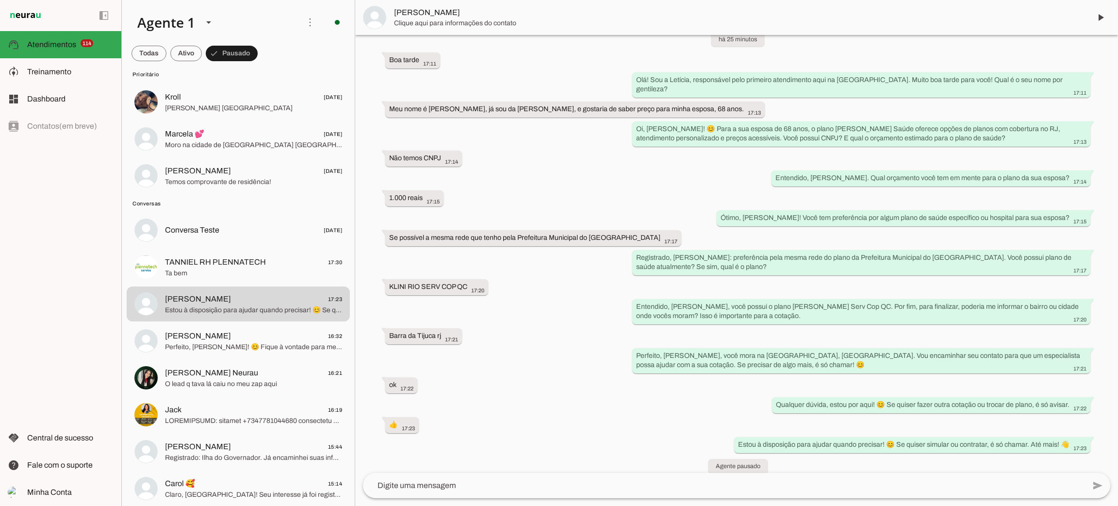
click at [436, 16] on span "[PERSON_NAME]" at bounding box center [738, 13] width 689 height 12
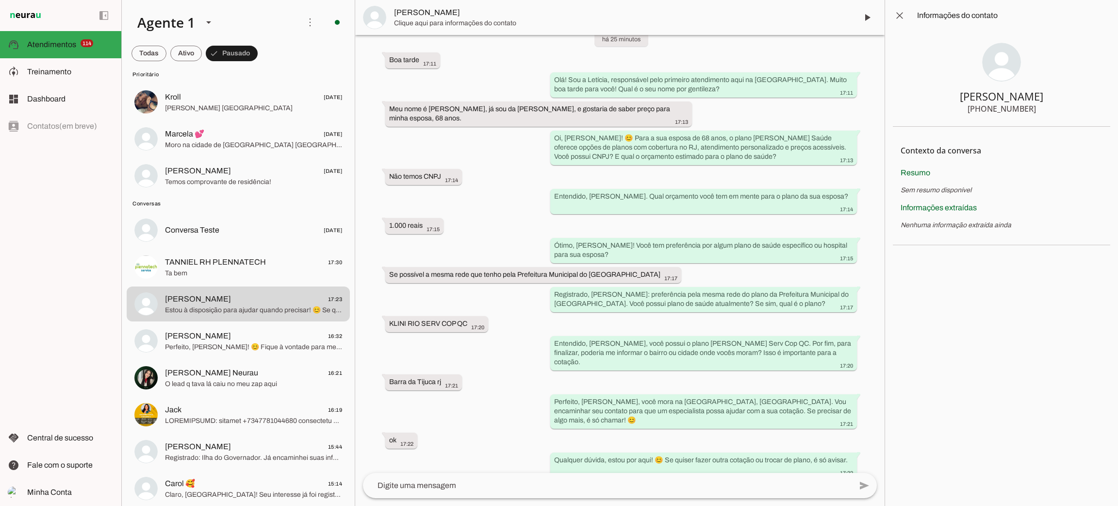
scroll to position [100, 0]
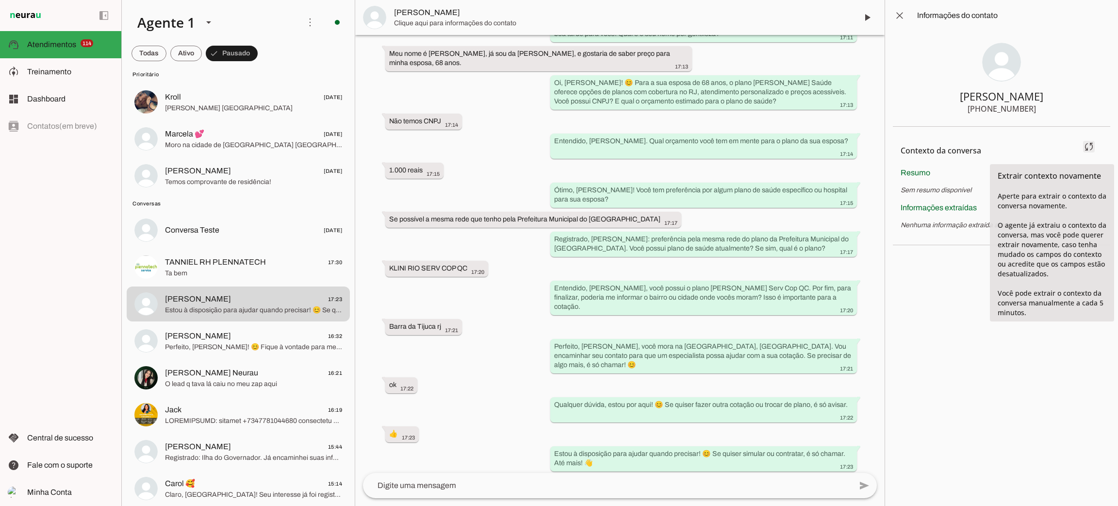
click at [1089, 148] on span at bounding box center [1089, 146] width 23 height 23
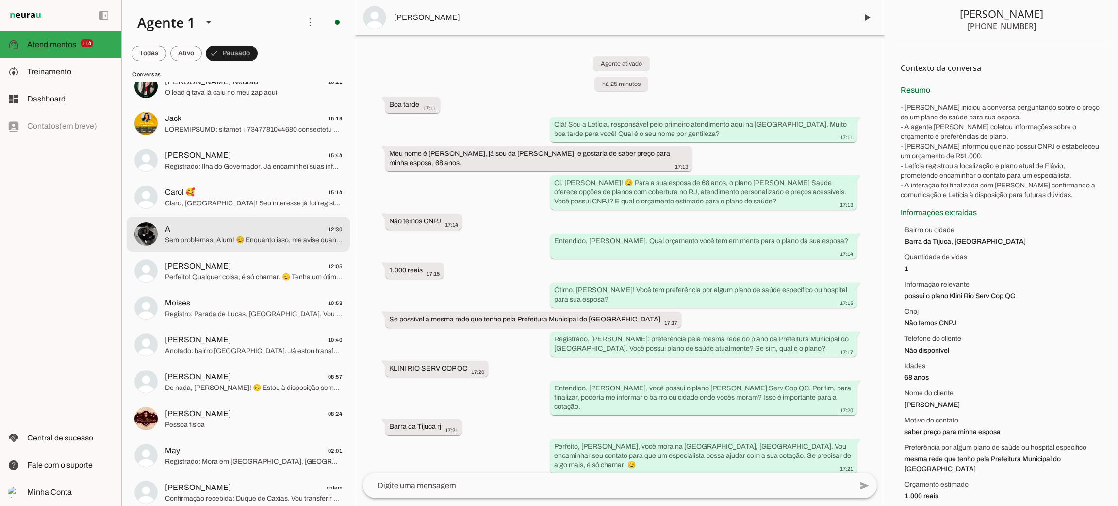
scroll to position [4368, 0]
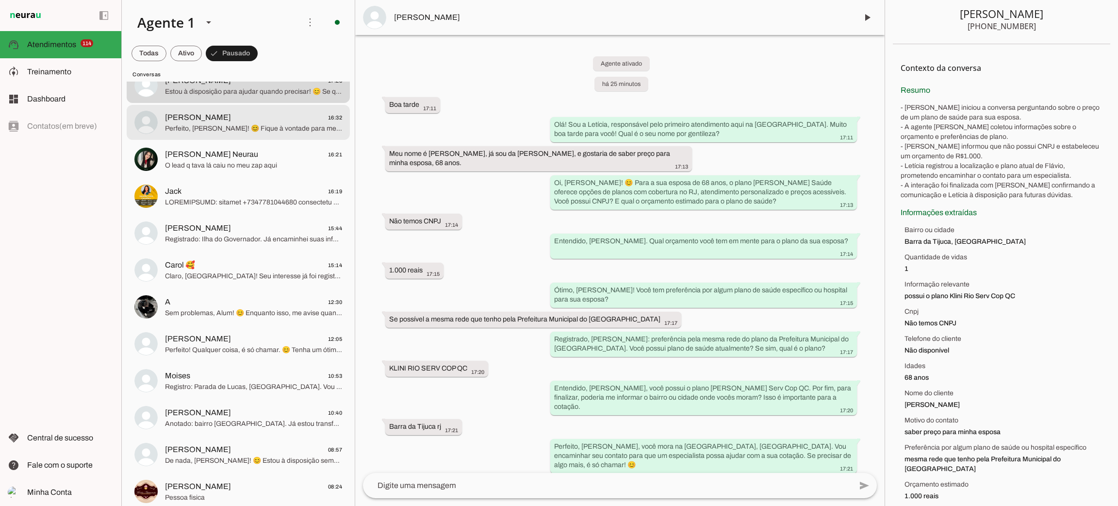
click at [241, 131] on span "Perfeito, Magda! 😊 Fique à vontade para me chamar a qualquer momento para dar s…" at bounding box center [253, 129] width 177 height 10
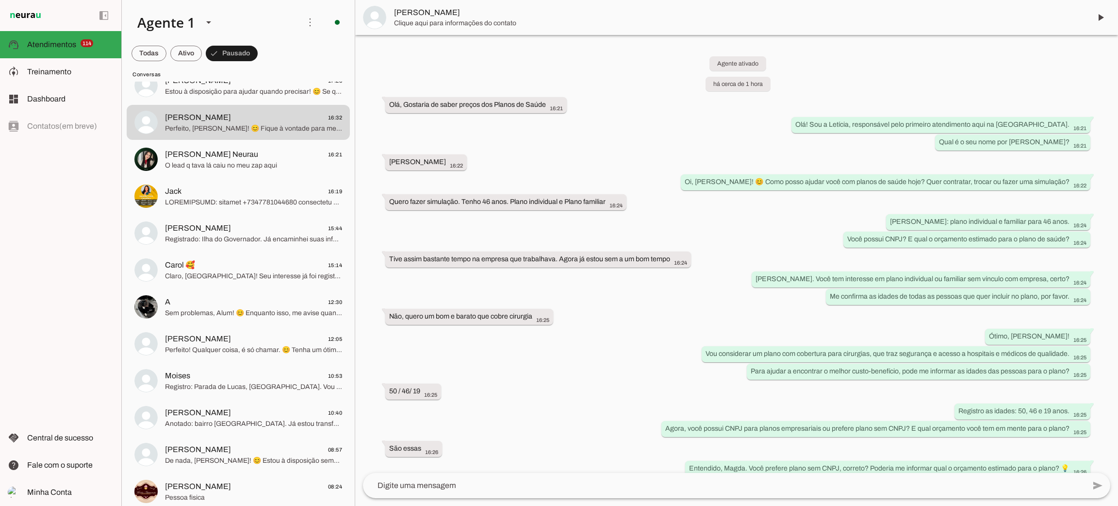
scroll to position [636, 0]
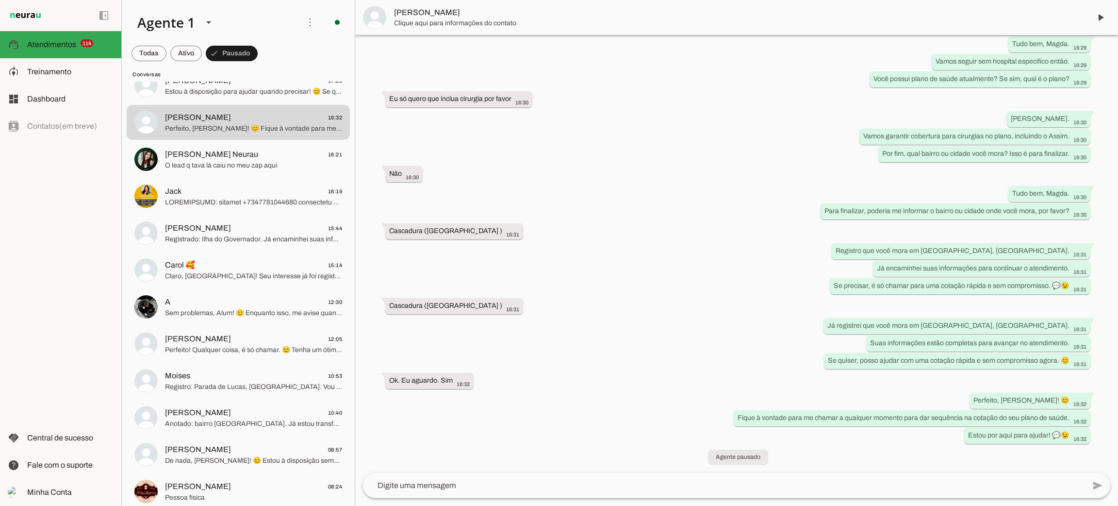
click at [419, 17] on span "Magda Cristina" at bounding box center [738, 13] width 689 height 12
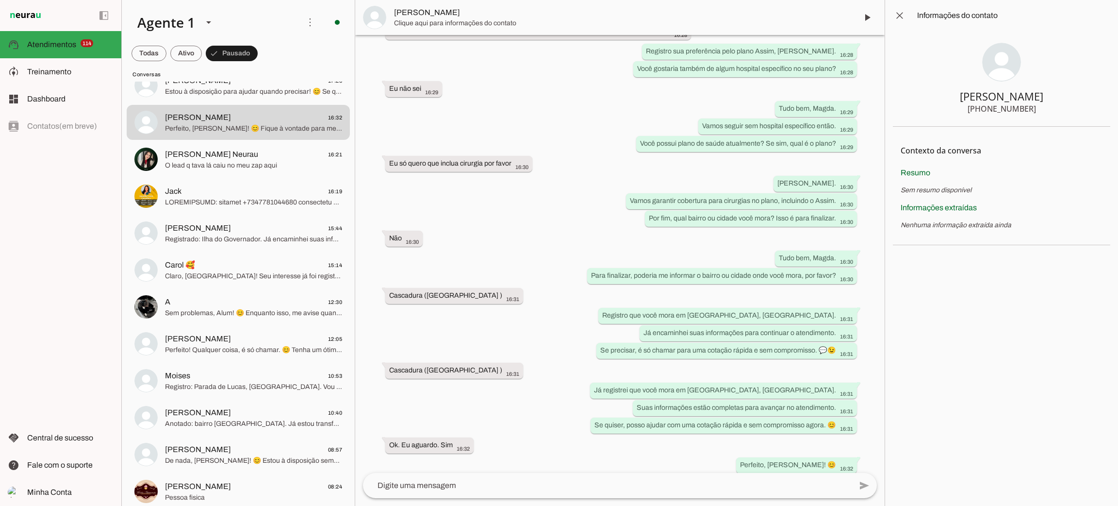
scroll to position [728, 0]
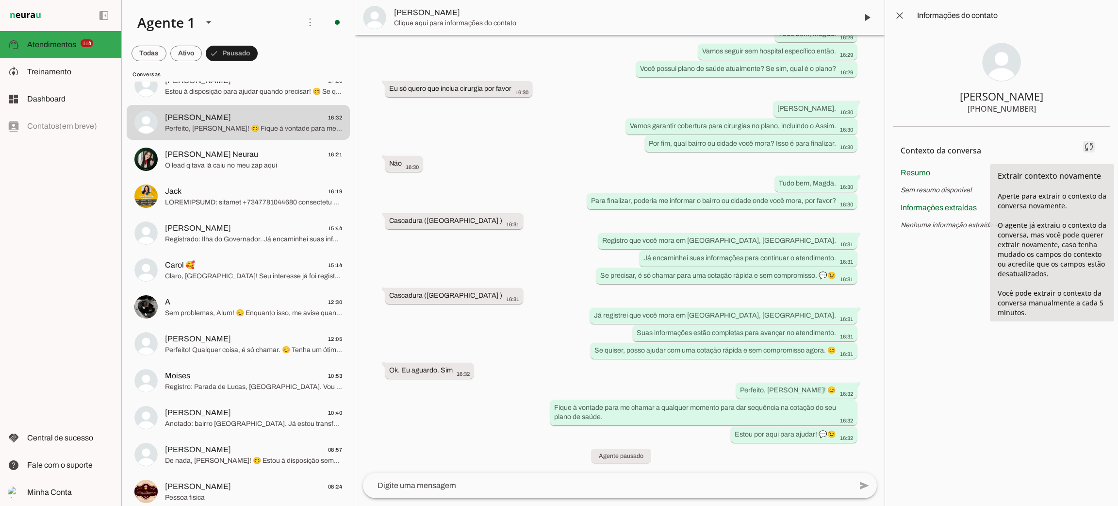
click at [1093, 147] on span at bounding box center [1089, 146] width 23 height 23
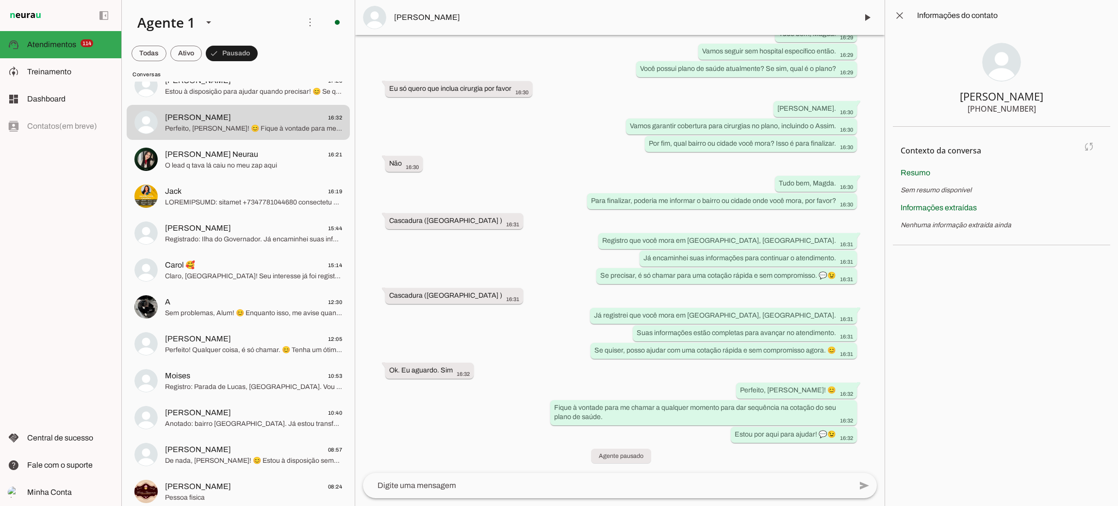
click at [1087, 146] on md-item "Contexto da conversa sync Extrair contexto novamente Aperte para extrair o cont…" at bounding box center [1002, 150] width 202 height 33
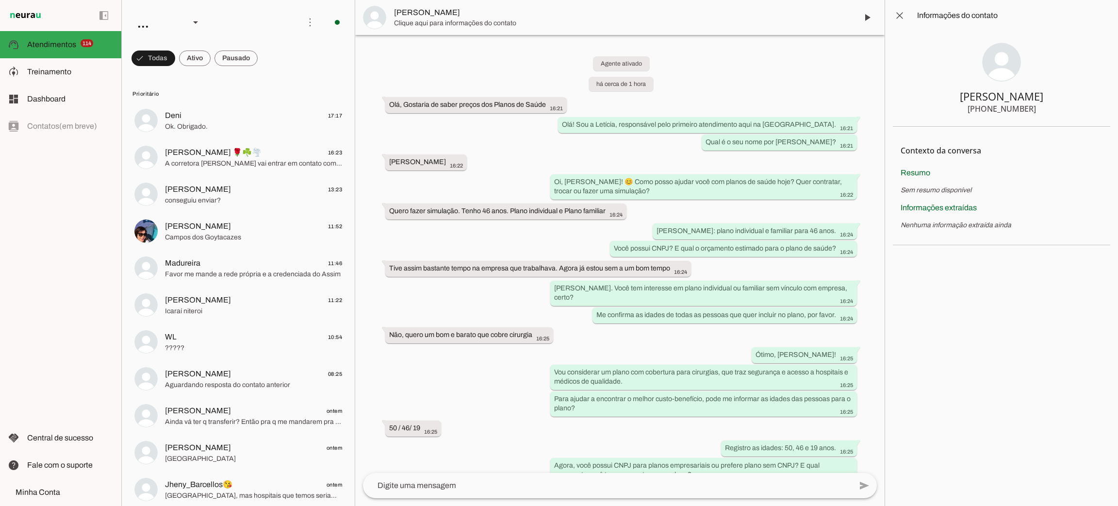
scroll to position [728, 0]
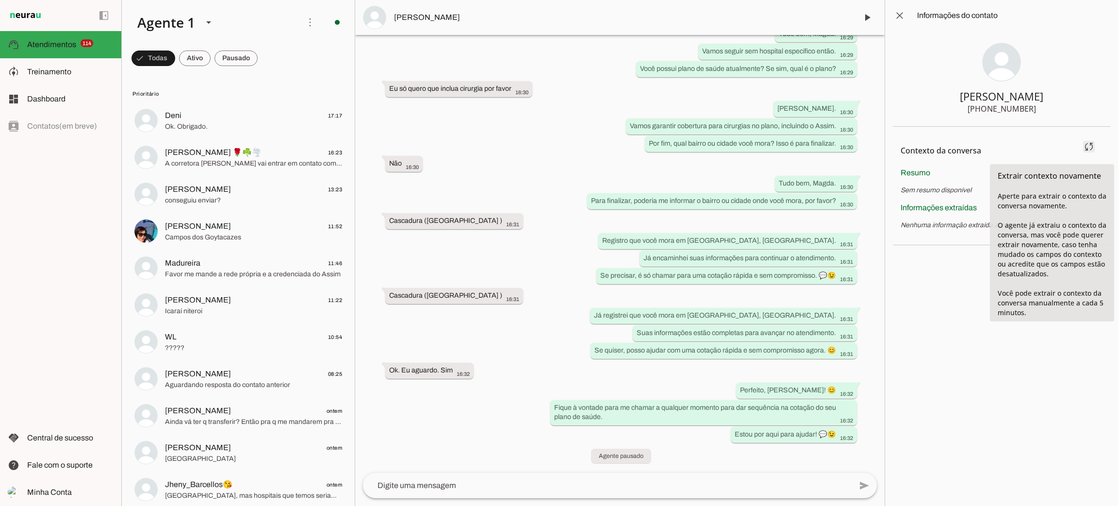
click at [1092, 148] on span at bounding box center [1089, 146] width 23 height 23
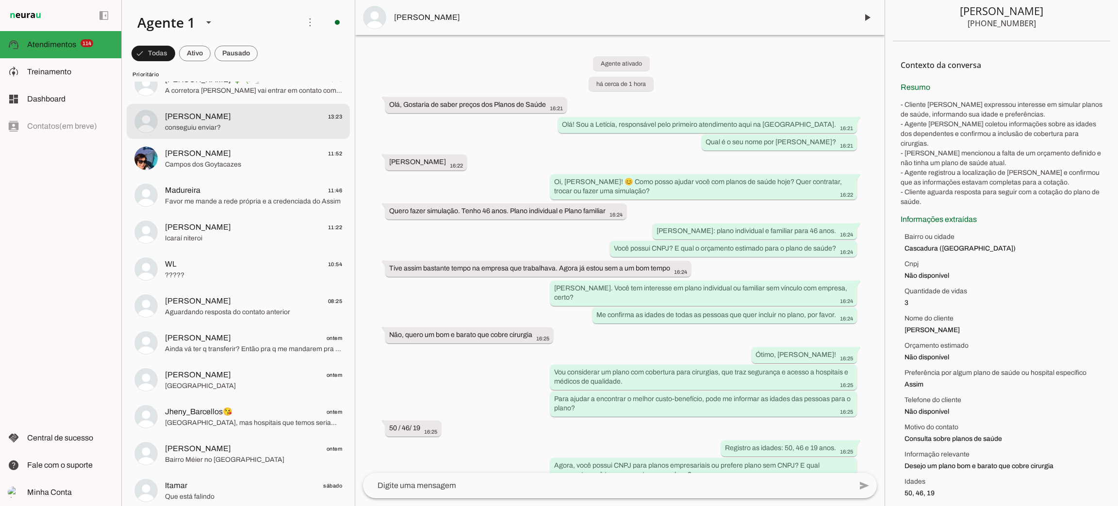
scroll to position [0, 0]
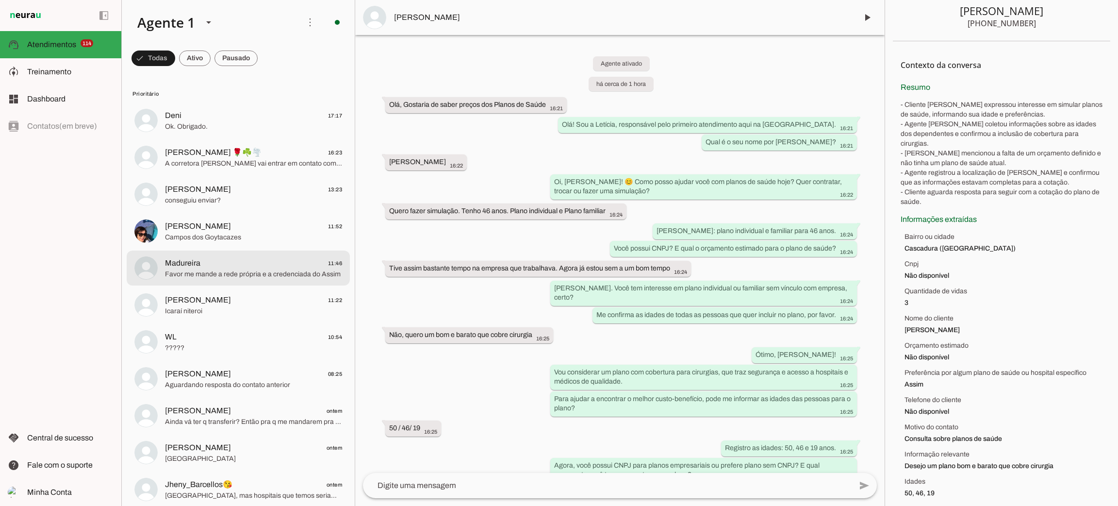
click at [204, 262] on span "Madureira 11:46" at bounding box center [253, 263] width 177 height 12
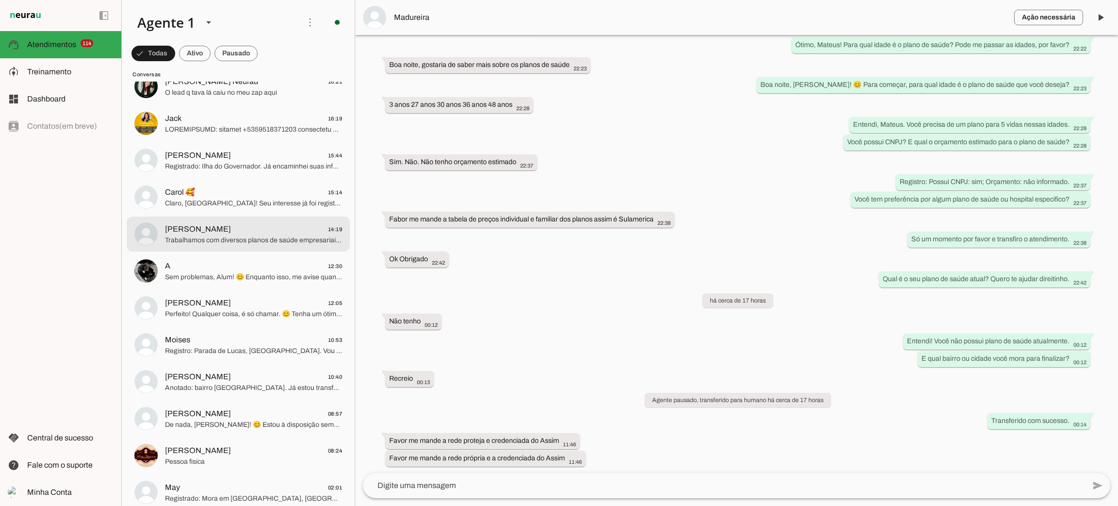
scroll to position [4368, 0]
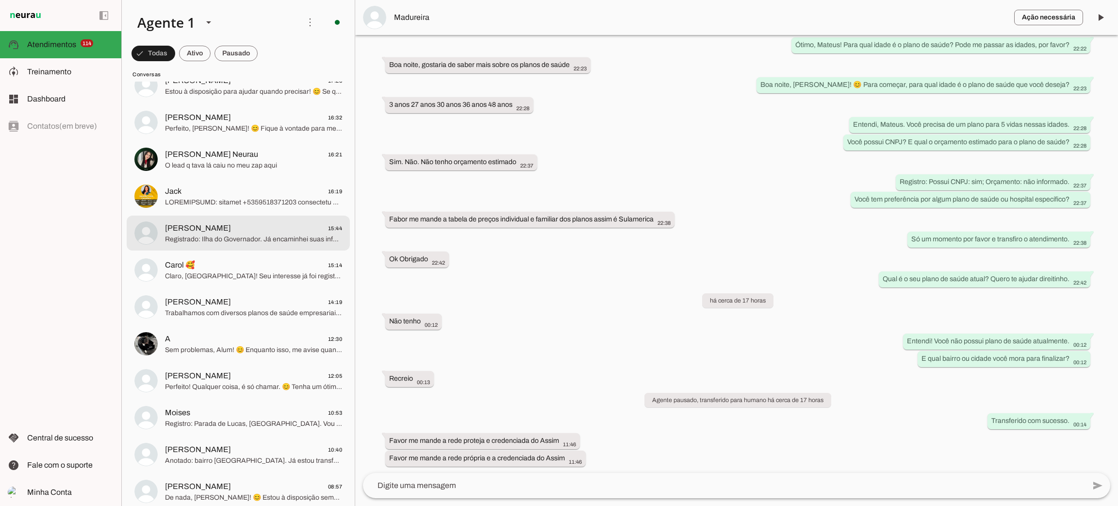
click at [258, 244] on div at bounding box center [253, 233] width 177 height 24
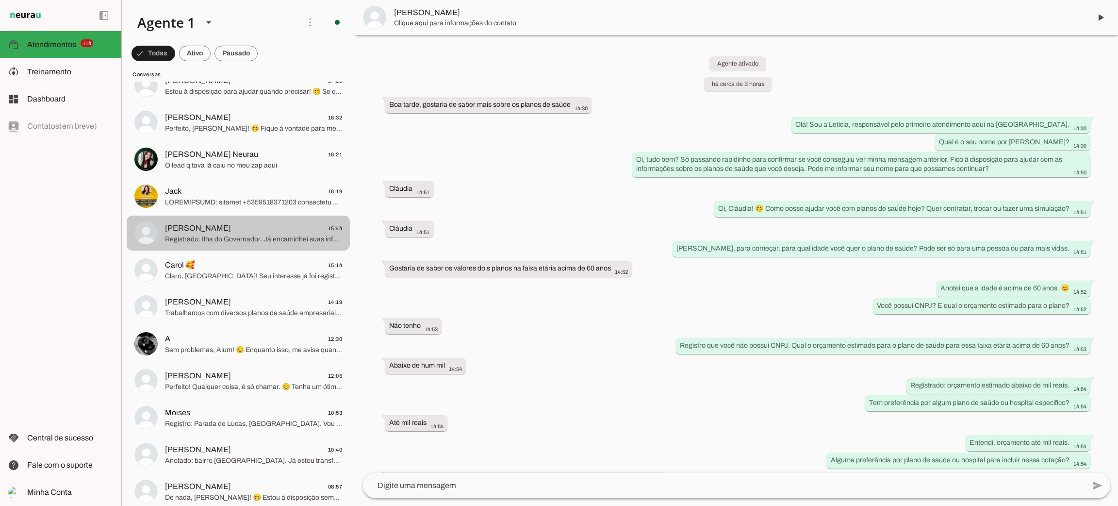
scroll to position [325, 0]
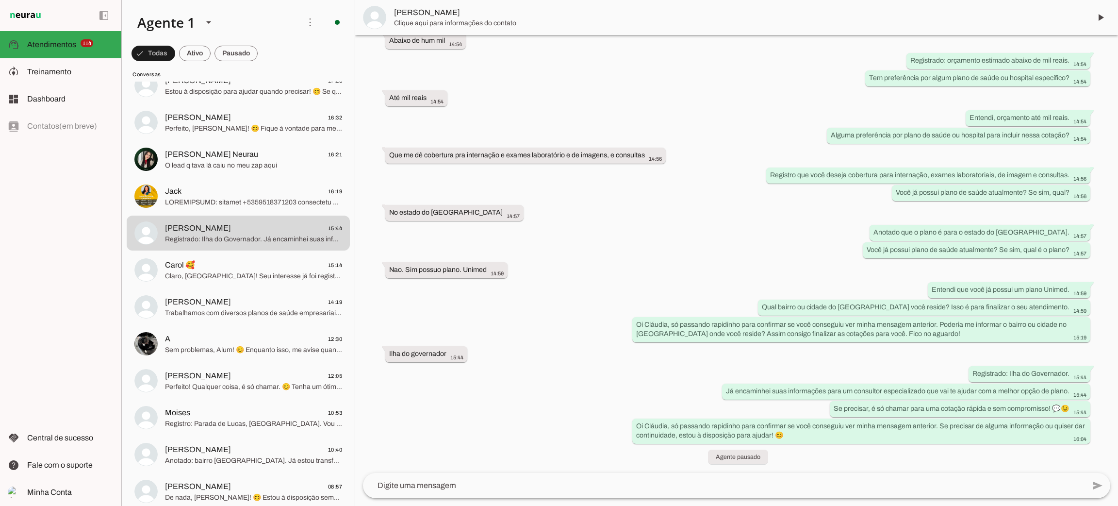
click at [419, 15] on span "Claudia Marize" at bounding box center [738, 13] width 689 height 12
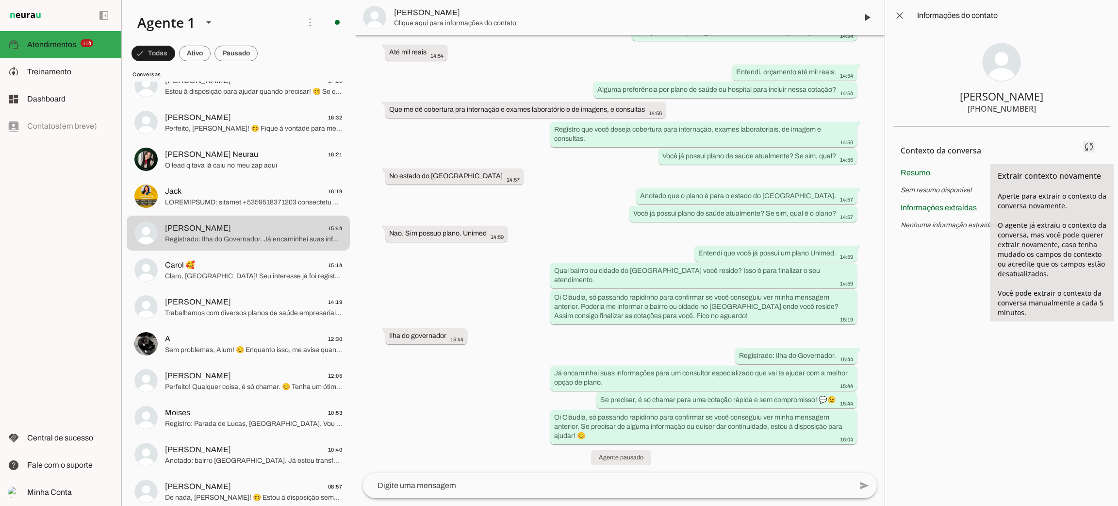
click at [1089, 148] on span at bounding box center [1089, 146] width 23 height 23
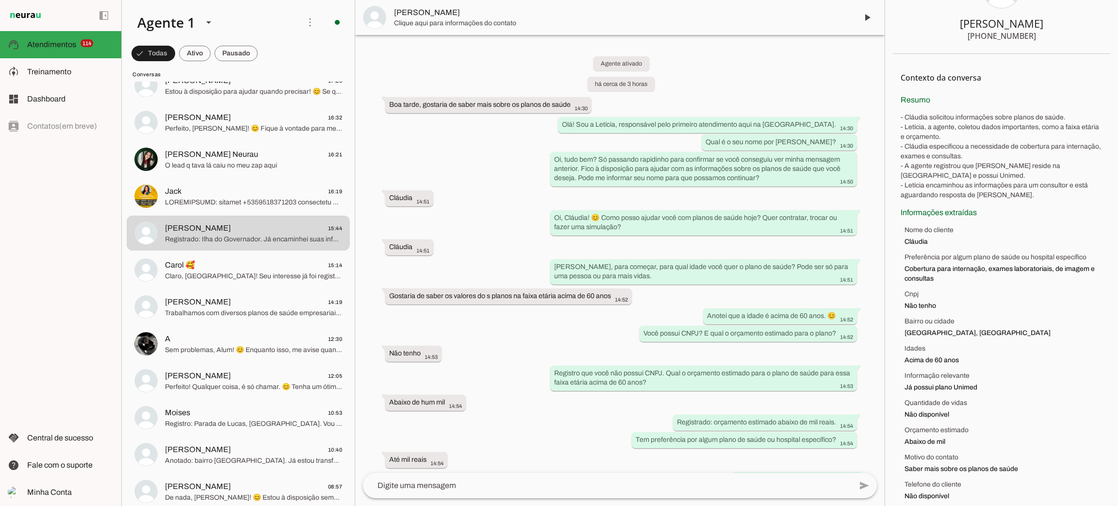
scroll to position [82, 0]
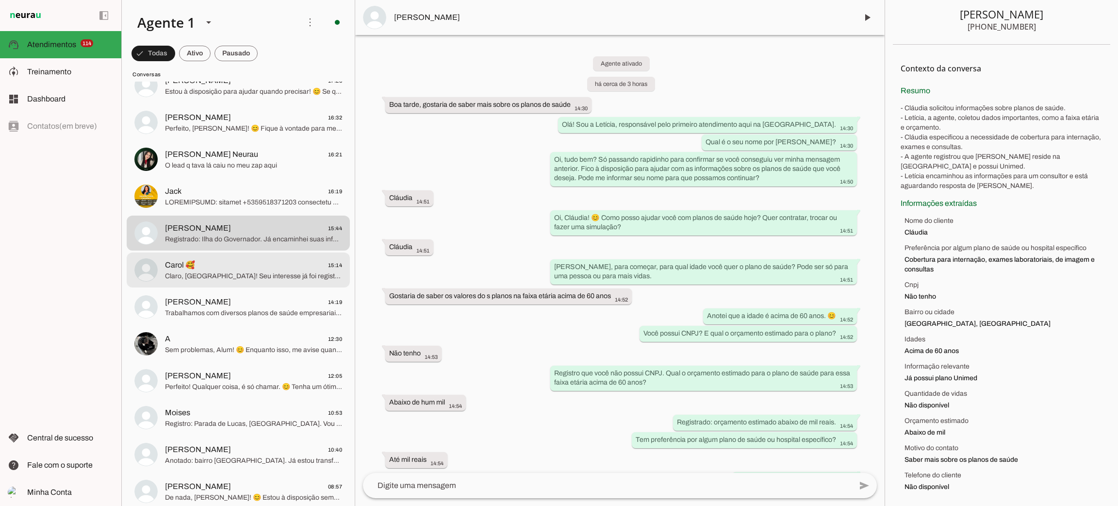
click at [242, 264] on span "Carol 🥰 15:14" at bounding box center [253, 265] width 177 height 12
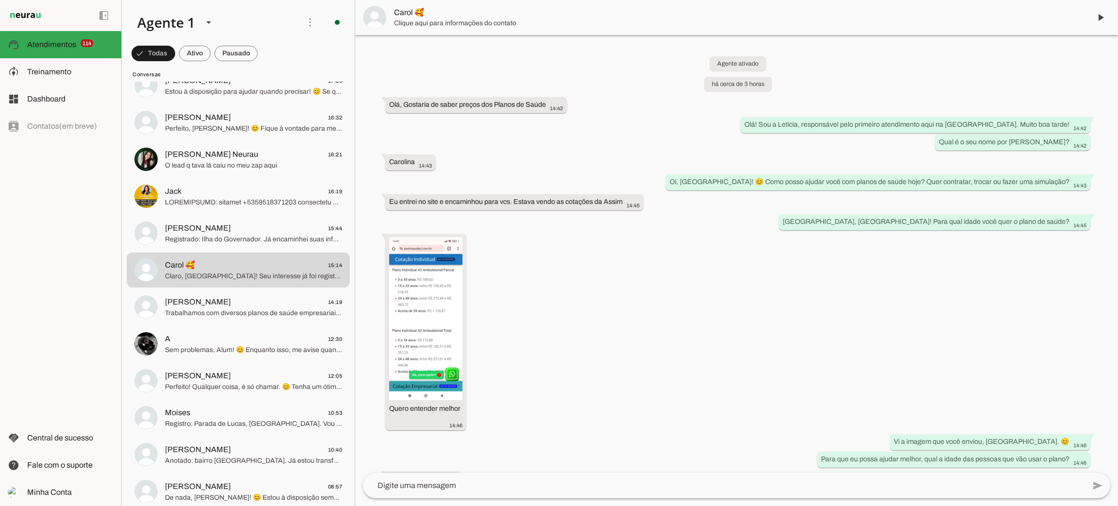
scroll to position [536, 0]
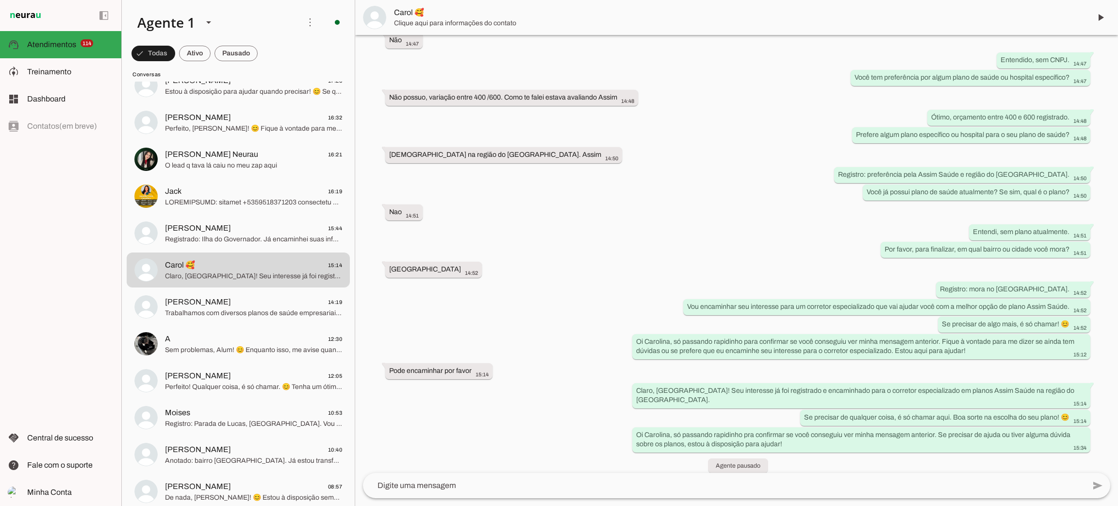
click at [418, 24] on span "Clique aqui para informações do contato" at bounding box center [738, 23] width 689 height 10
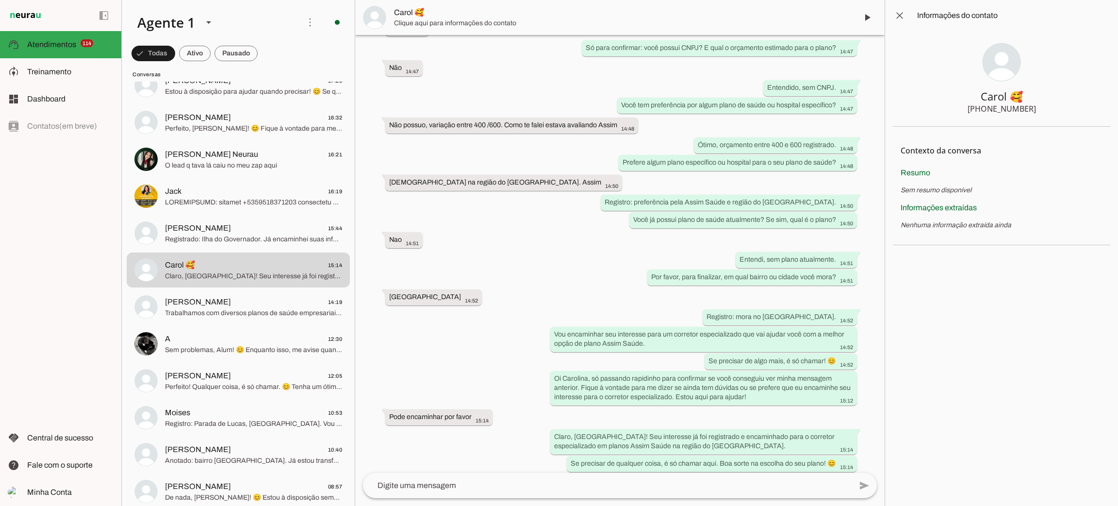
scroll to position [591, 0]
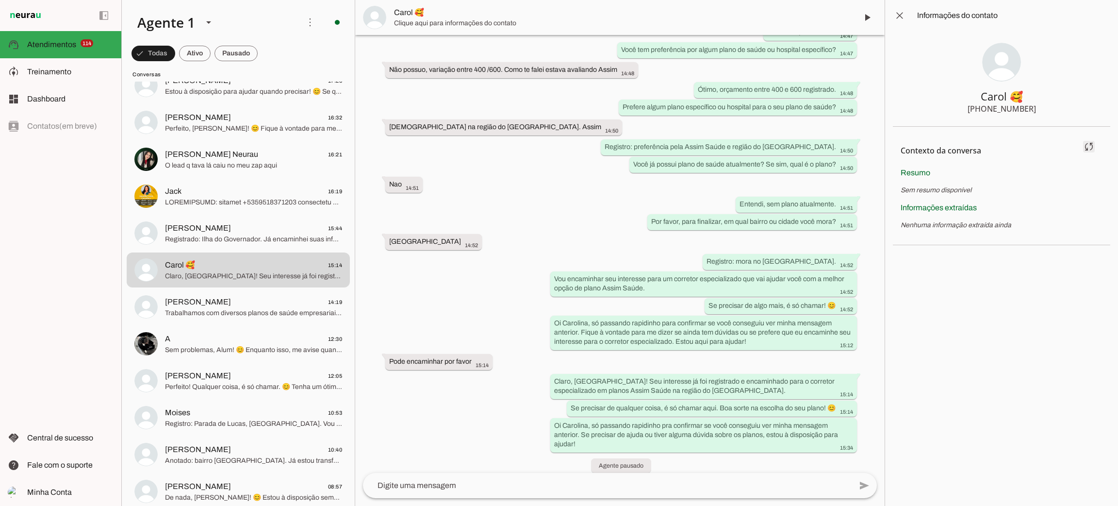
click at [1089, 148] on span at bounding box center [1089, 146] width 23 height 23
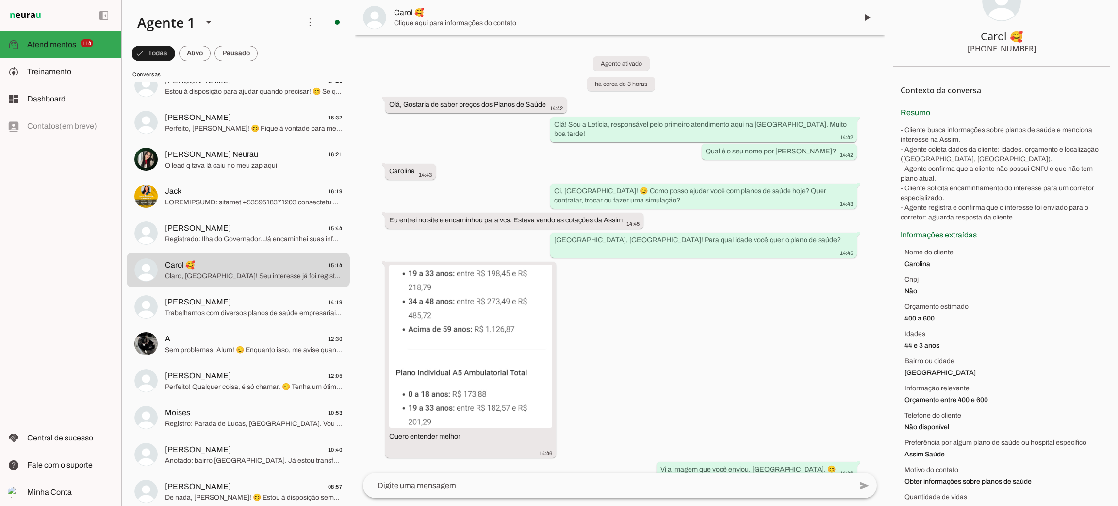
scroll to position [83, 0]
